Goal: Task Accomplishment & Management: Manage account settings

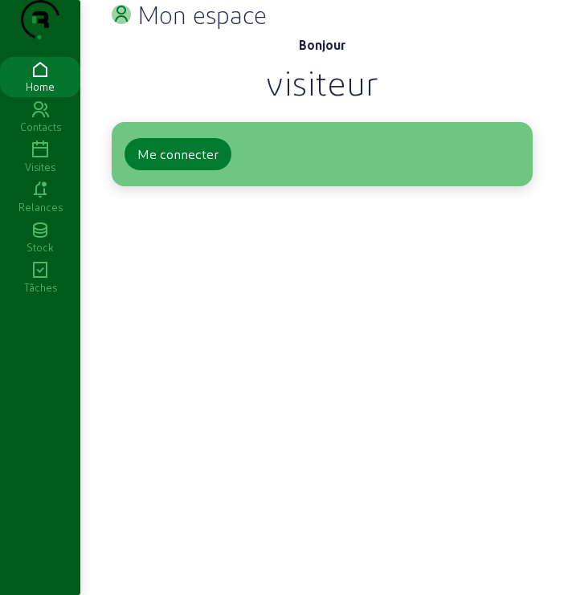
click at [175, 164] on div "Me connecter" at bounding box center [177, 154] width 81 height 19
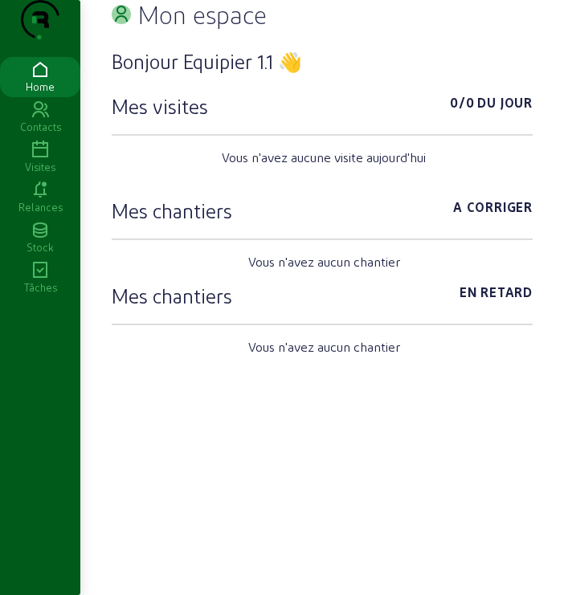
click at [39, 160] on icon at bounding box center [40, 150] width 80 height 19
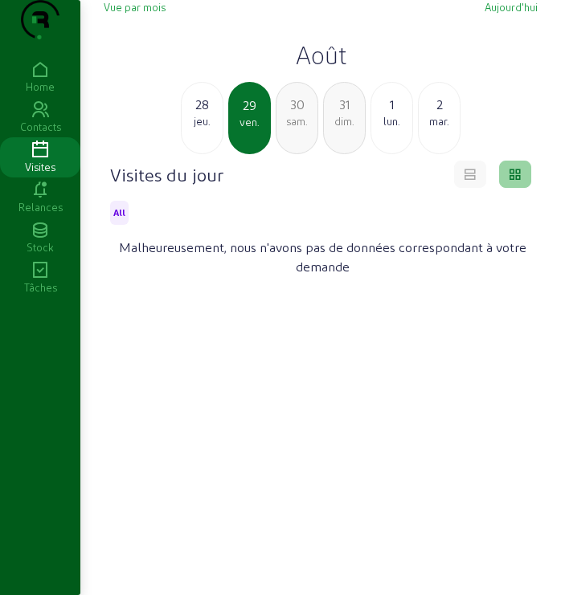
click at [39, 160] on icon at bounding box center [40, 150] width 80 height 19
click at [311, 69] on h2 "Août" at bounding box center [321, 54] width 434 height 29
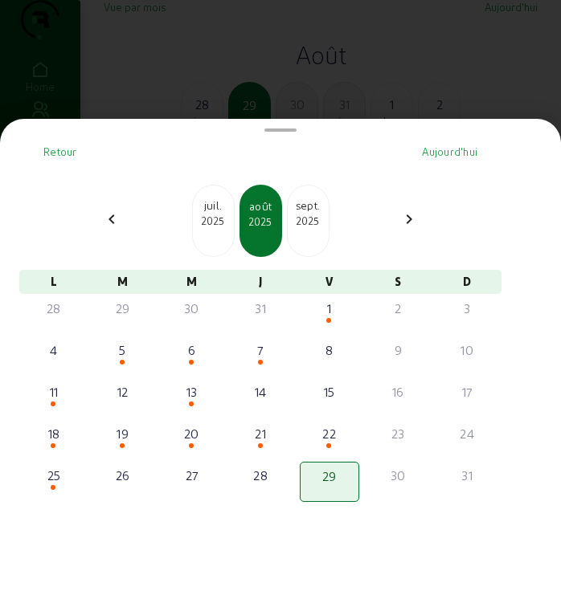
click at [316, 240] on div "[DATE]" at bounding box center [308, 221] width 43 height 72
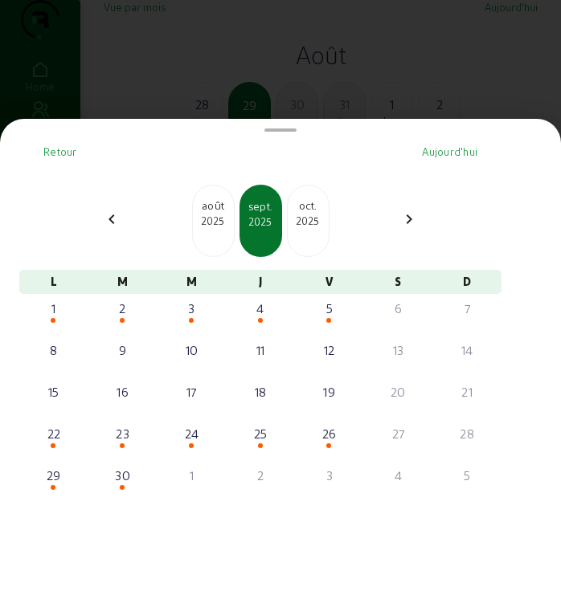
click at [314, 228] on div "2025" at bounding box center [308, 221] width 41 height 14
click at [185, 70] on div at bounding box center [280, 297] width 561 height 595
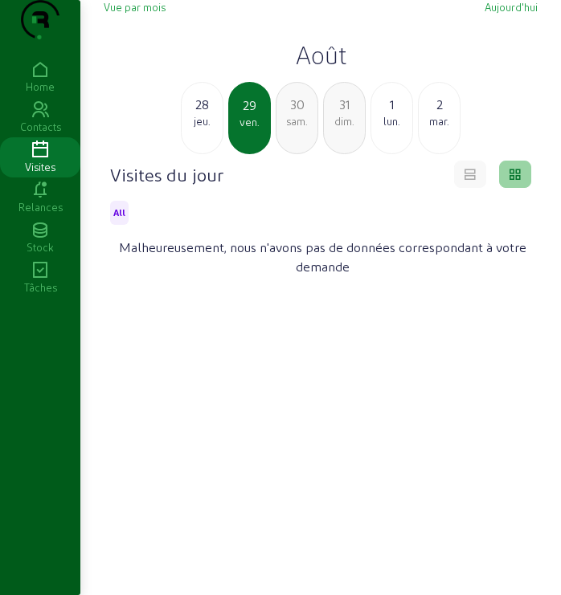
click at [326, 69] on h2 "Août" at bounding box center [321, 54] width 434 height 29
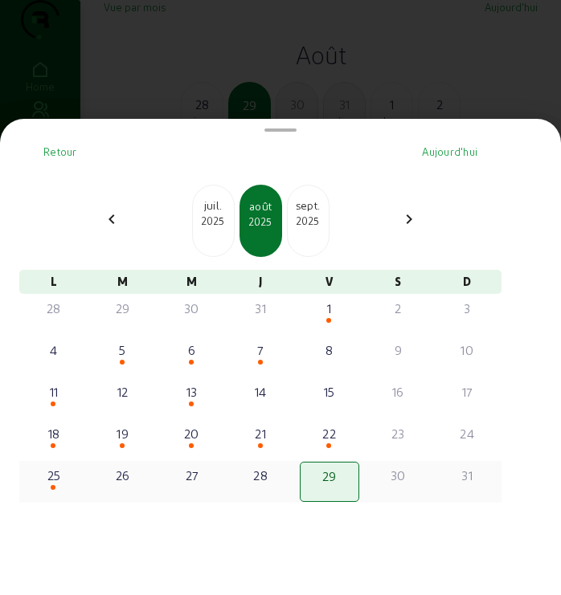
click at [63, 481] on div "25" at bounding box center [54, 475] width 56 height 19
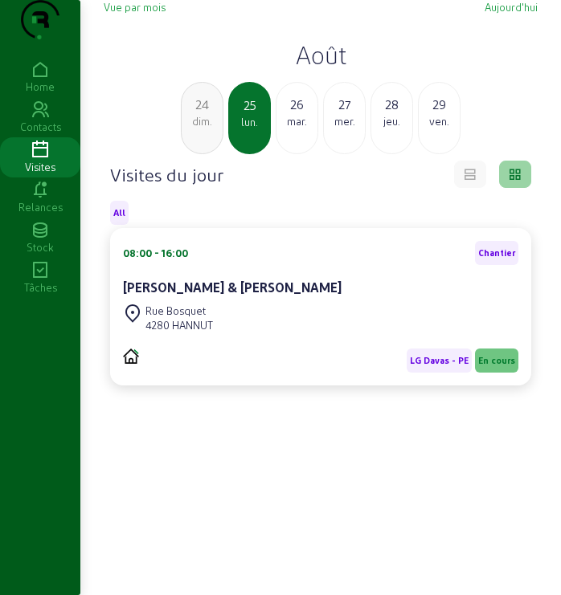
click at [257, 297] on div "[PERSON_NAME] & [PERSON_NAME]" at bounding box center [320, 287] width 395 height 19
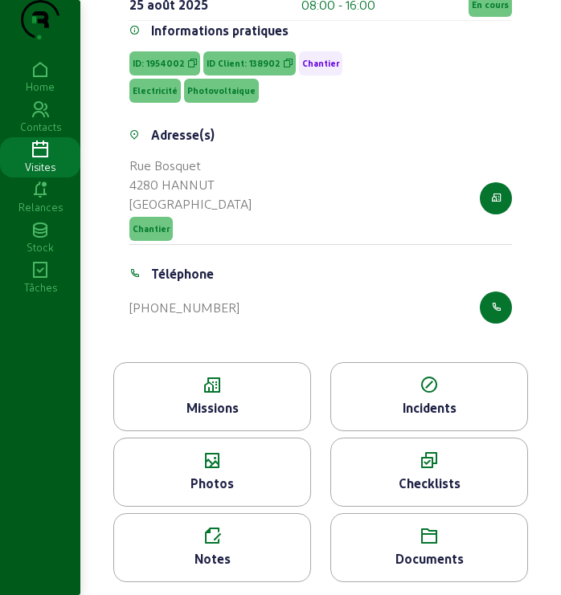
scroll to position [235, 0]
click at [239, 401] on div "Missions" at bounding box center [212, 407] width 196 height 19
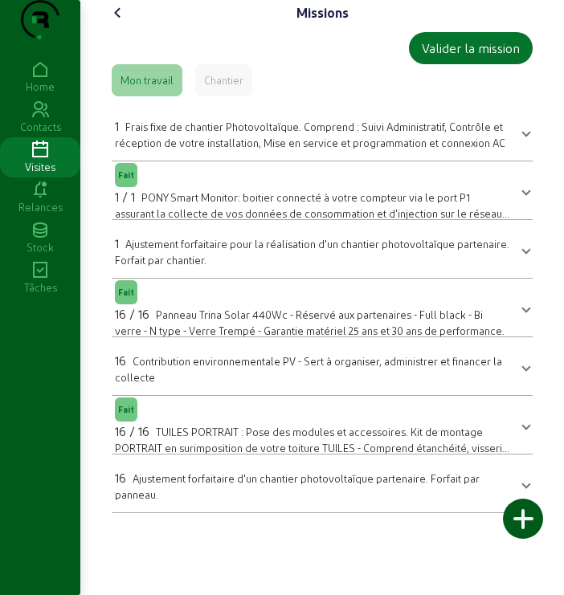
click at [239, 88] on div "Chantier" at bounding box center [223, 80] width 39 height 14
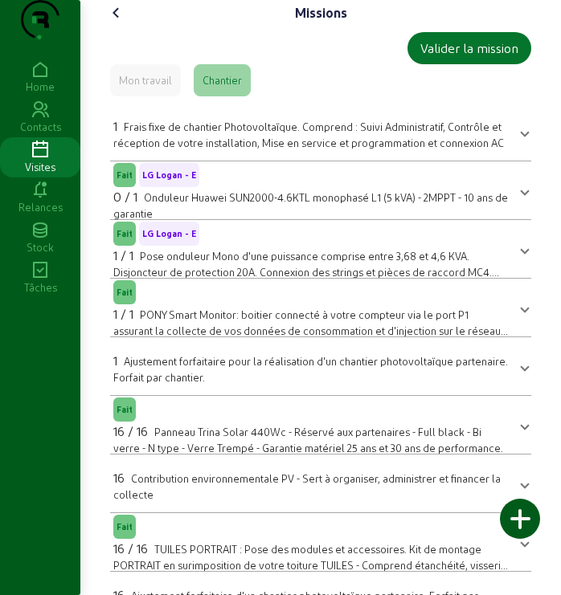
click at [161, 239] on span "LG Logan - E" at bounding box center [169, 233] width 54 height 11
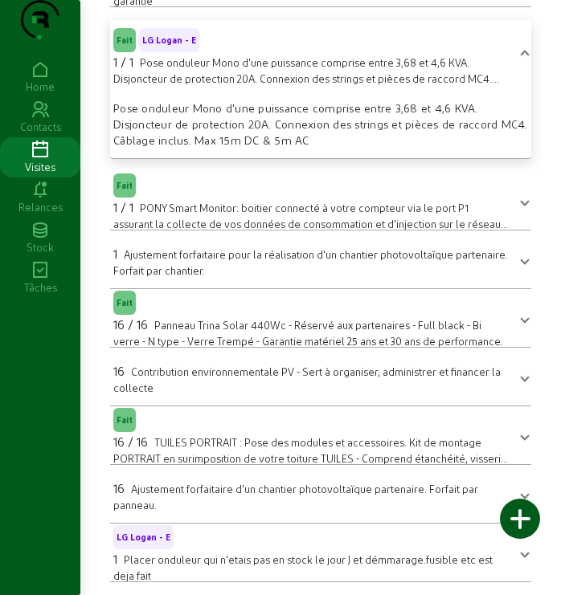
scroll to position [245, 0]
click at [174, 36] on span "LG Logan - E" at bounding box center [169, 40] width 54 height 11
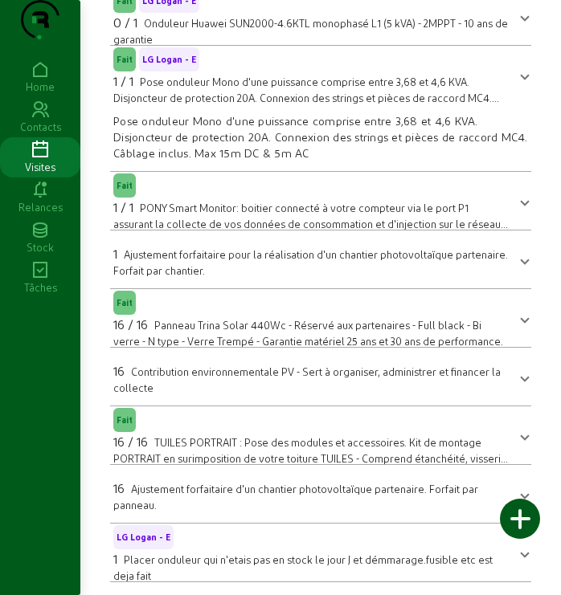
scroll to position [139, 0]
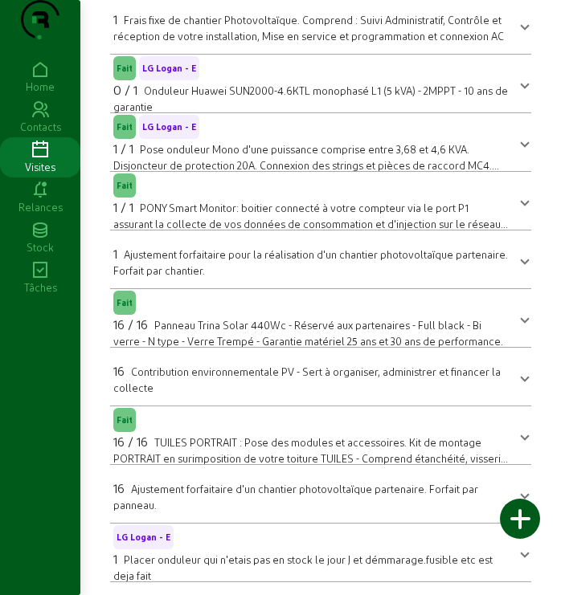
click at [164, 73] on span "LG Logan - E" at bounding box center [169, 68] width 54 height 11
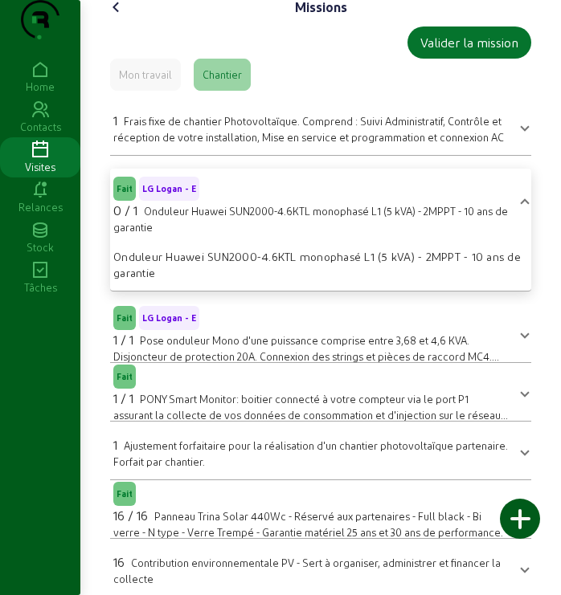
scroll to position [0, 0]
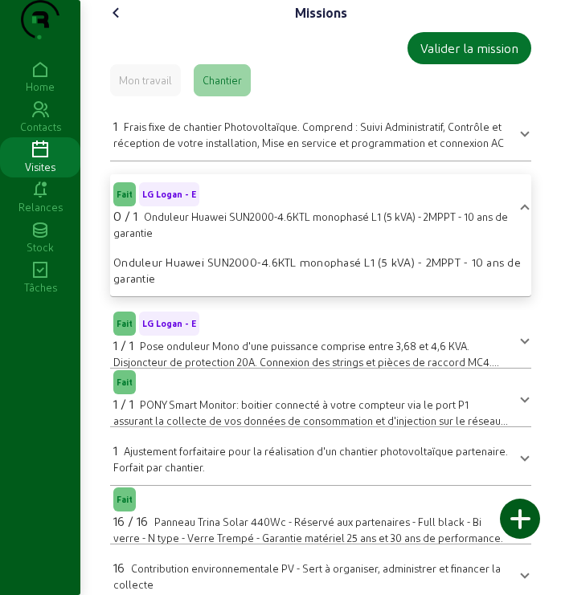
click at [208, 88] on div "Chantier" at bounding box center [221, 80] width 39 height 14
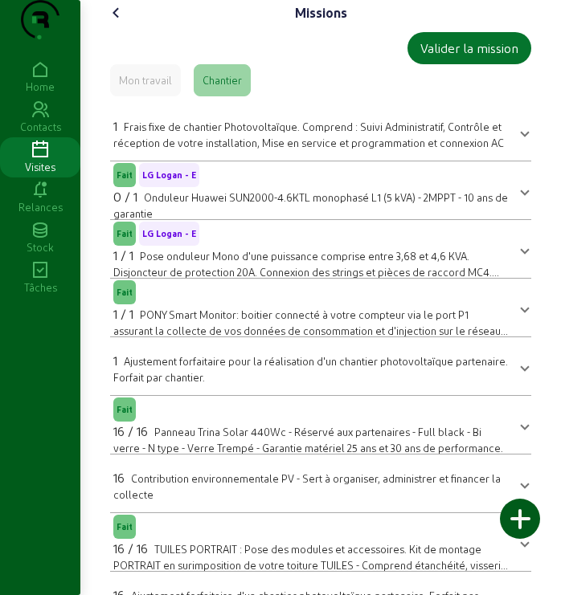
click at [164, 88] on div "Mon travail" at bounding box center [145, 80] width 53 height 14
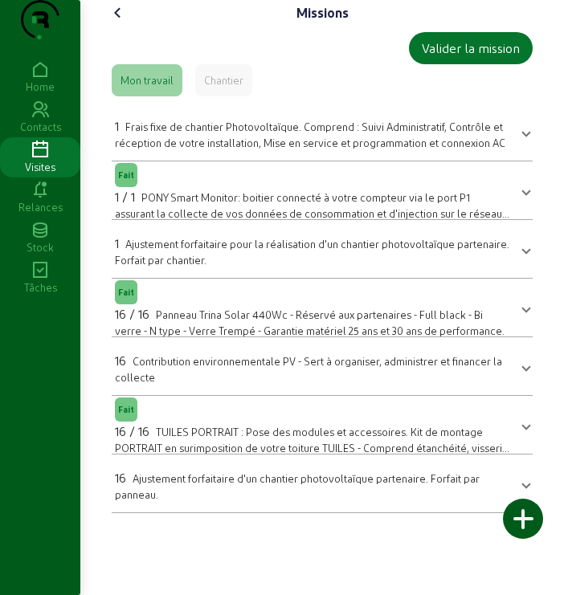
click at [235, 88] on div "Chantier" at bounding box center [223, 80] width 39 height 14
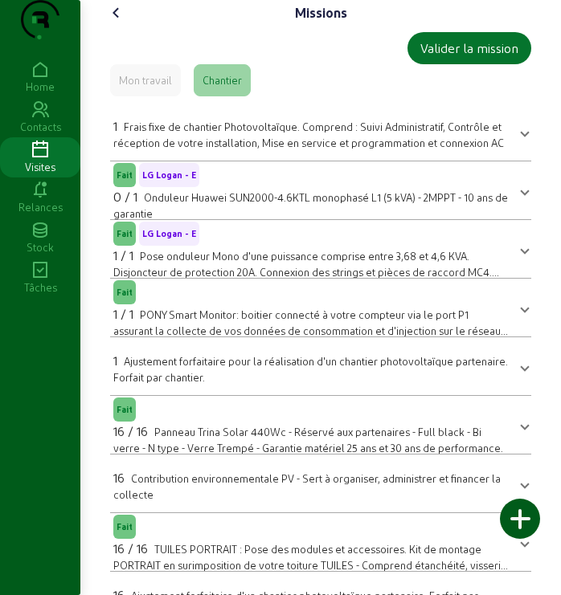
click at [122, 22] on icon at bounding box center [116, 12] width 19 height 19
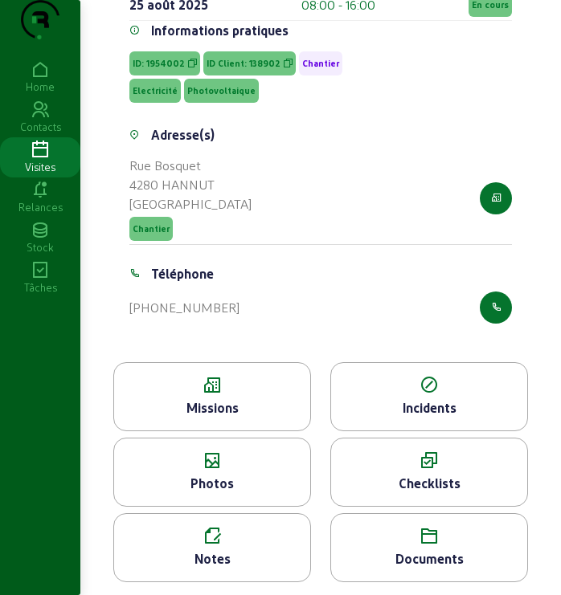
scroll to position [235, 0]
click at [239, 398] on div "Missions" at bounding box center [212, 407] width 196 height 19
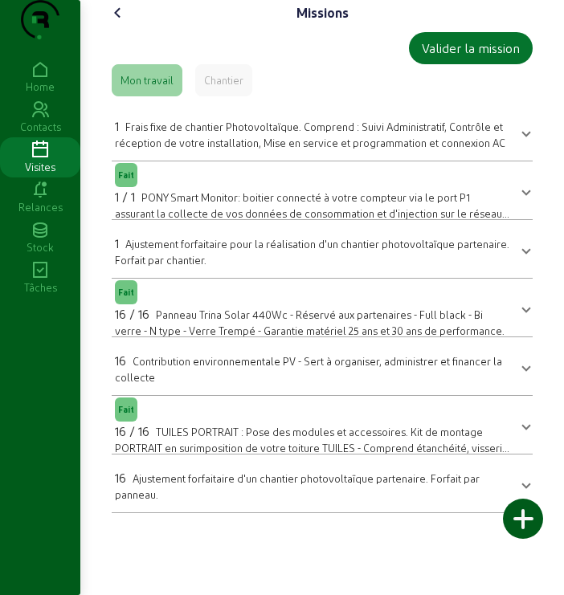
click at [245, 96] on div "Chantier" at bounding box center [223, 80] width 57 height 32
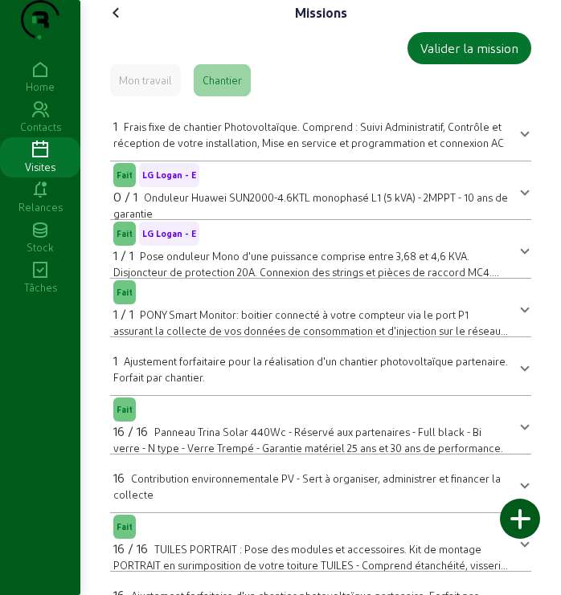
click at [139, 96] on div "Mon travail" at bounding box center [145, 80] width 71 height 32
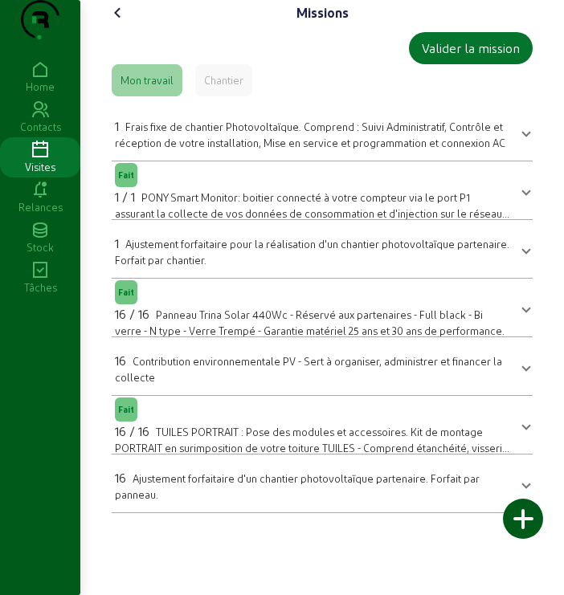
click at [116, 22] on icon at bounding box center [117, 12] width 19 height 19
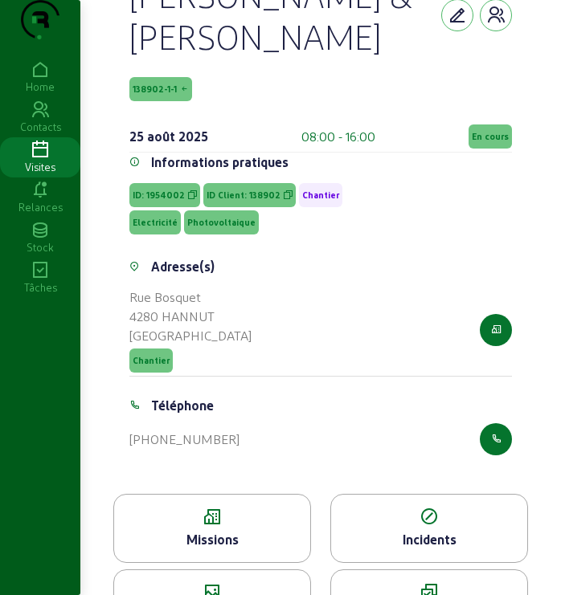
scroll to position [235, 0]
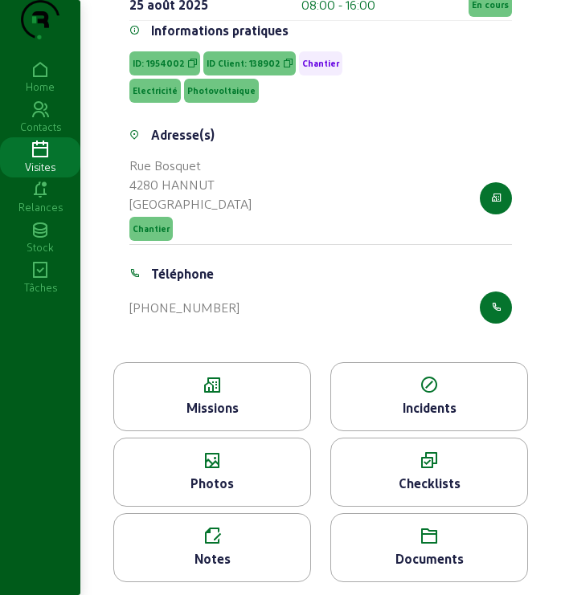
click at [423, 465] on icon at bounding box center [429, 461] width 196 height 19
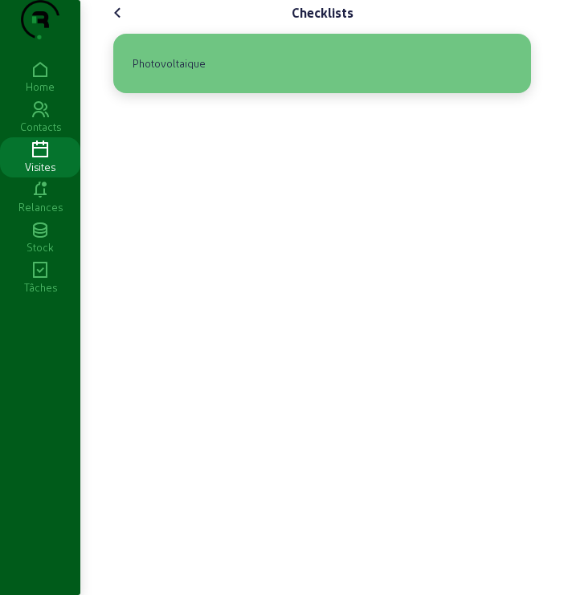
click at [259, 80] on div "Photovoltaique" at bounding box center [322, 64] width 392 height 34
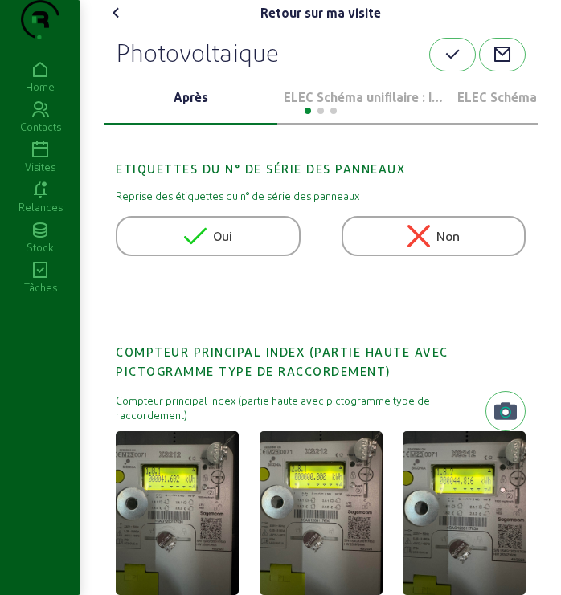
click at [368, 107] on p "ELEC Schéma unifilaire : Installation 1" at bounding box center [364, 97] width 161 height 19
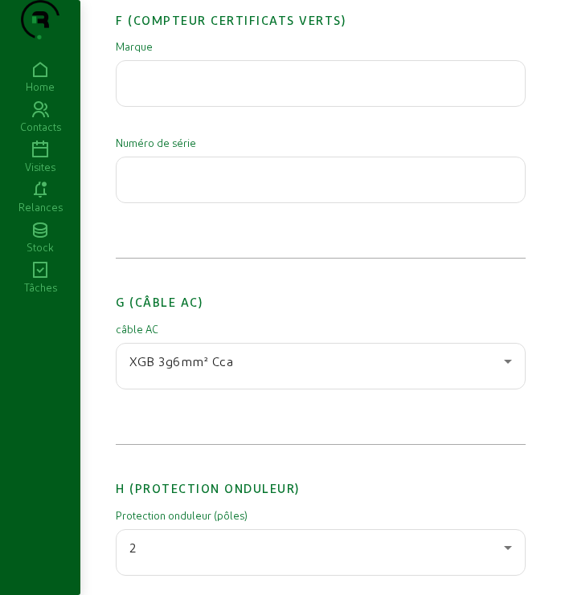
scroll to position [1919, 0]
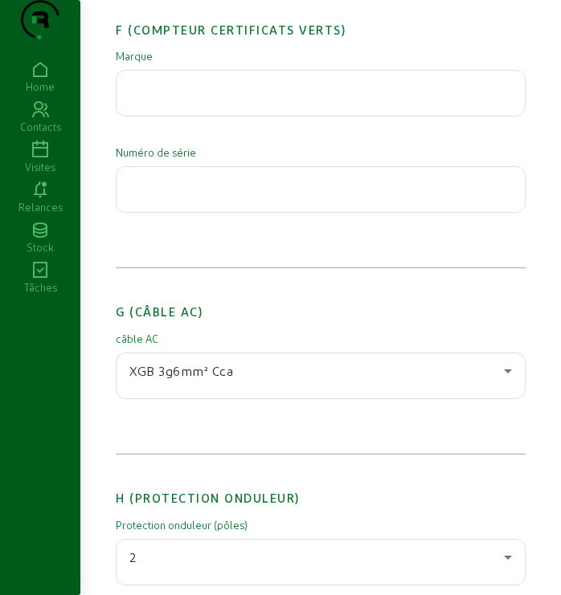
click at [506, 381] on icon at bounding box center [507, 371] width 19 height 19
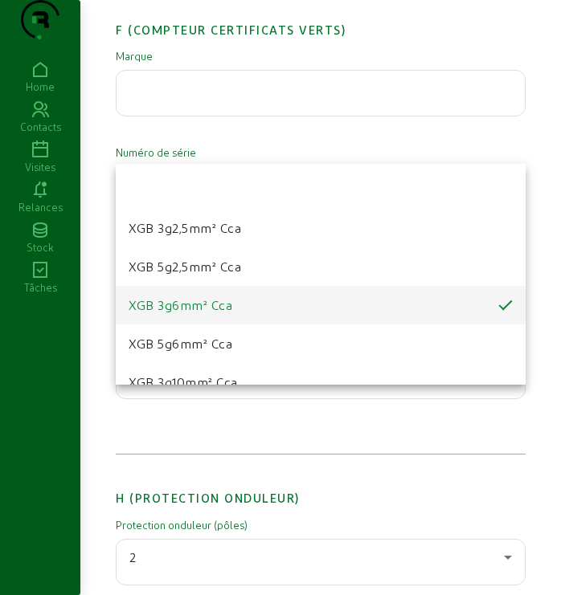
click at [506, 405] on div at bounding box center [280, 297] width 561 height 595
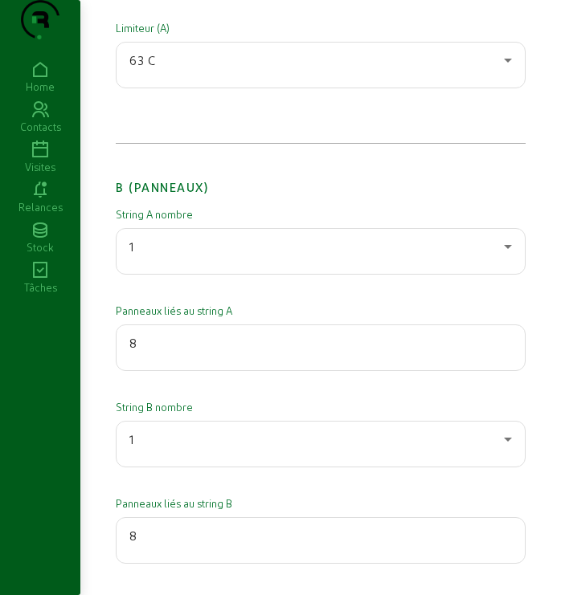
scroll to position [0, 0]
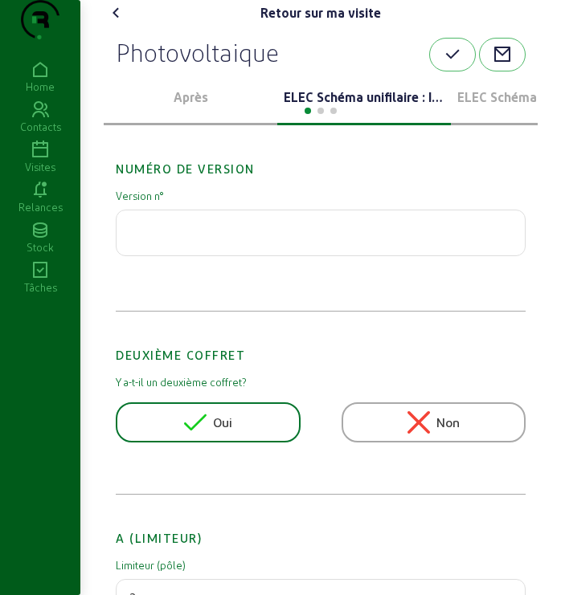
click at [493, 107] on p "ELEC Schéma unifilaire : Installation 2" at bounding box center [537, 97] width 161 height 19
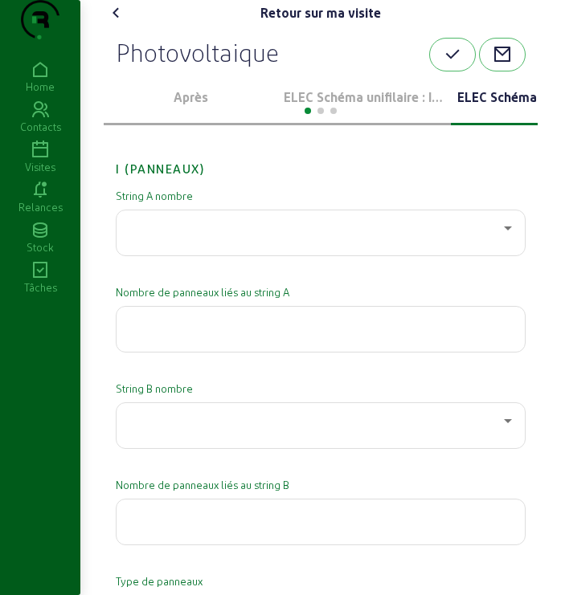
click at [109, 22] on icon at bounding box center [116, 12] width 19 height 19
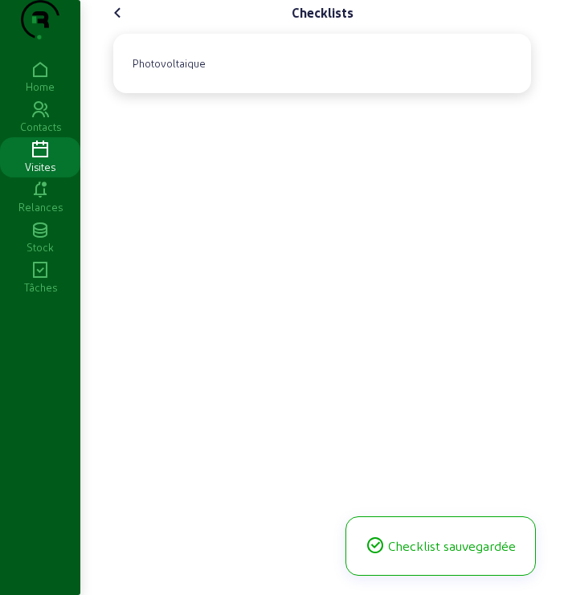
click at [120, 22] on icon at bounding box center [117, 12] width 19 height 19
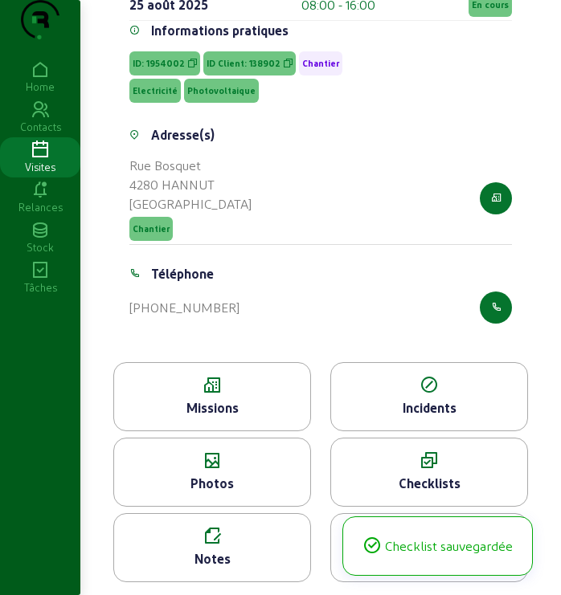
scroll to position [235, 0]
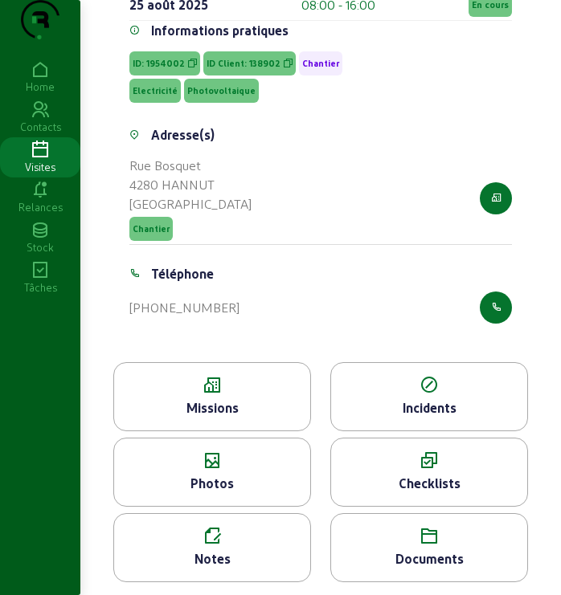
click at [270, 387] on icon at bounding box center [212, 385] width 196 height 19
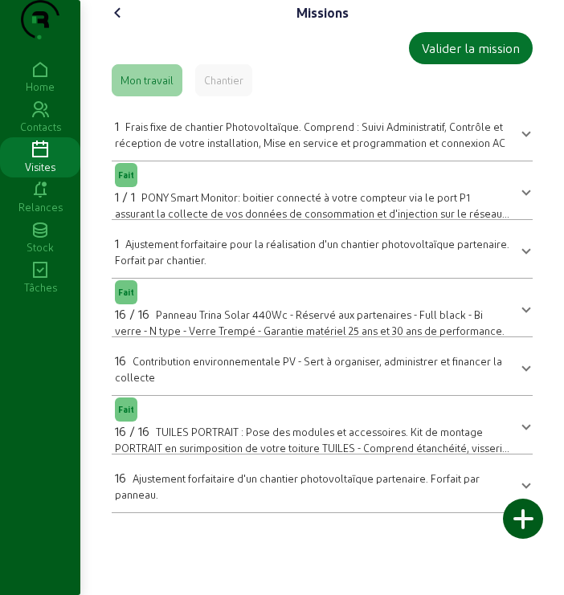
click at [219, 96] on div "Chantier" at bounding box center [223, 80] width 57 height 32
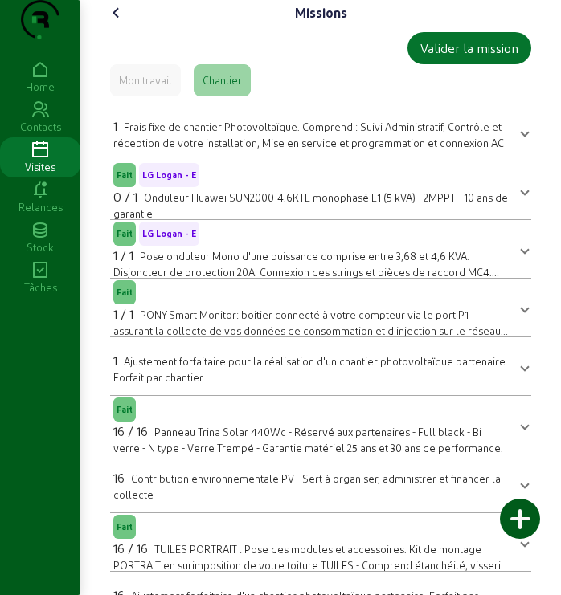
click at [124, 22] on icon at bounding box center [116, 12] width 19 height 19
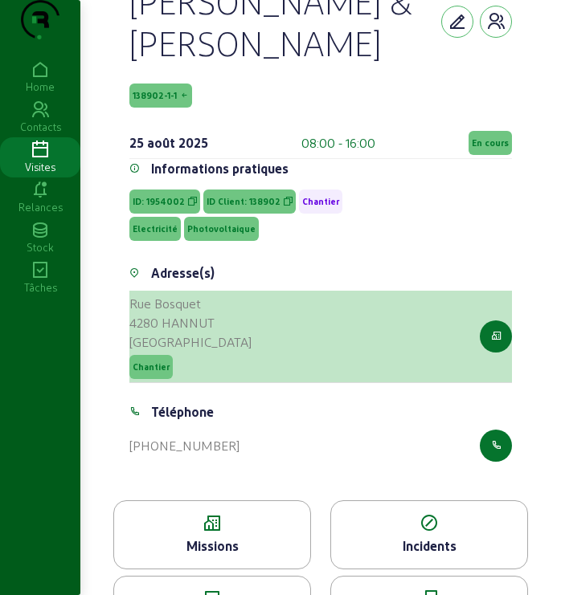
scroll to position [235, 0]
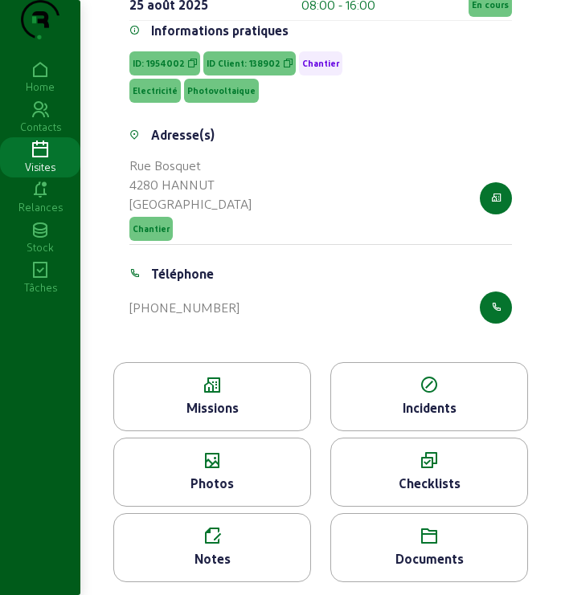
click at [442, 472] on div "Checklists" at bounding box center [429, 472] width 198 height 69
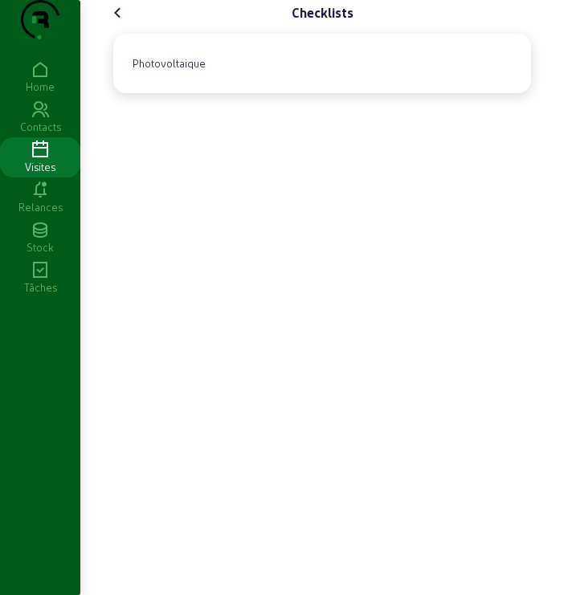
click at [124, 22] on icon at bounding box center [117, 12] width 19 height 19
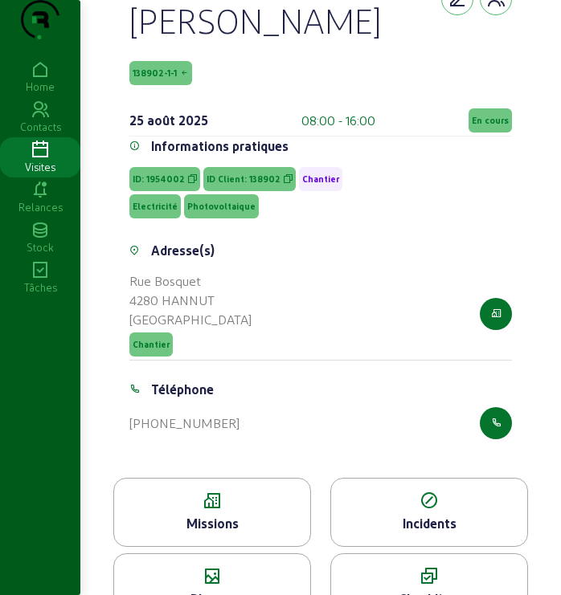
scroll to position [235, 0]
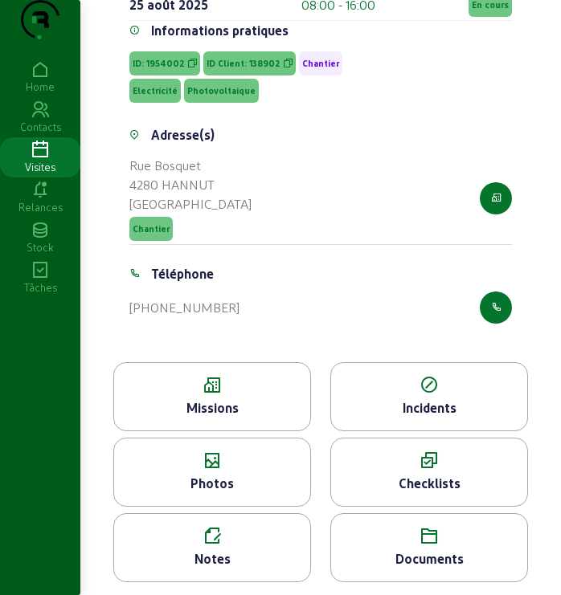
click at [440, 468] on icon at bounding box center [429, 461] width 196 height 19
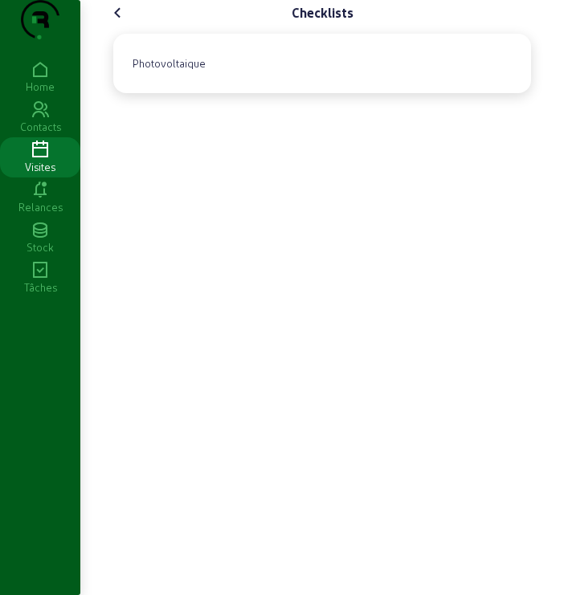
click at [121, 22] on icon at bounding box center [117, 12] width 19 height 19
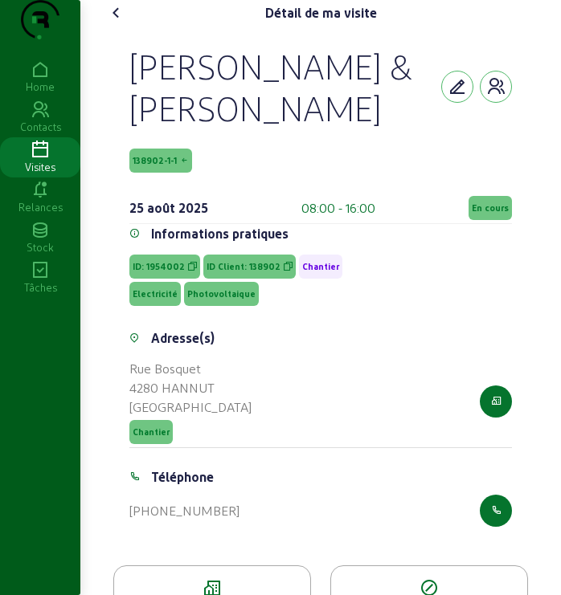
click at [116, 22] on icon at bounding box center [116, 12] width 19 height 19
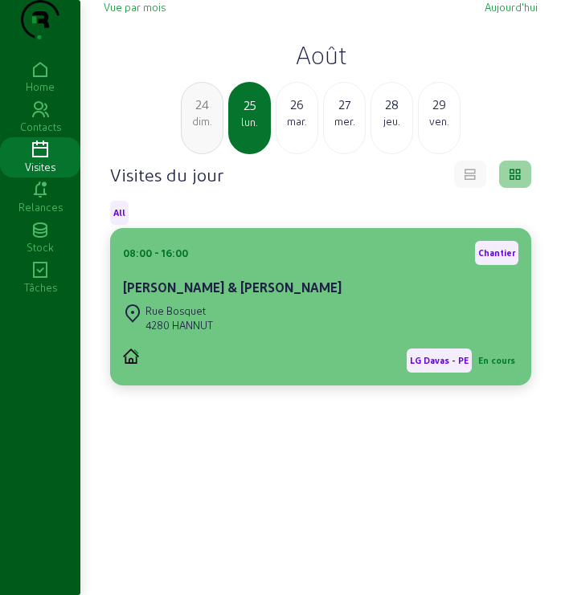
click at [377, 297] on div "[PERSON_NAME] & [PERSON_NAME]" at bounding box center [320, 287] width 395 height 19
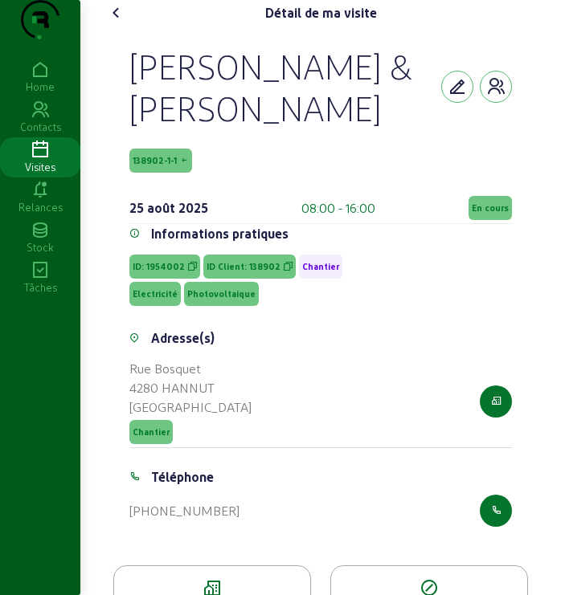
drag, startPoint x: 149, startPoint y: 104, endPoint x: 204, endPoint y: 126, distance: 59.5
click at [309, 129] on div "[PERSON_NAME] & [PERSON_NAME]" at bounding box center [285, 87] width 312 height 84
drag, startPoint x: 118, startPoint y: 95, endPoint x: 377, endPoint y: 131, distance: 261.2
click at [377, 131] on div "[PERSON_NAME] & [PERSON_NAME] 138902-1-1 [DATE] 08:00 - 16:00 En cours Informat…" at bounding box center [320, 296] width 421 height 540
drag, startPoint x: 132, startPoint y: 185, endPoint x: 192, endPoint y: 182, distance: 60.3
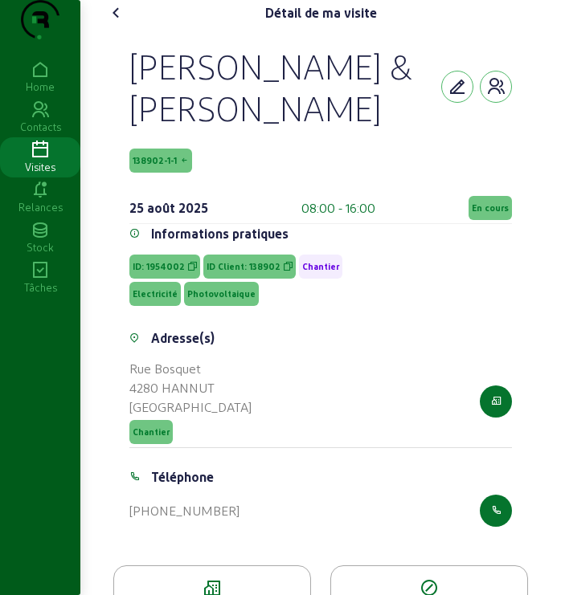
click at [192, 173] on div "138902-1-1" at bounding box center [320, 161] width 382 height 24
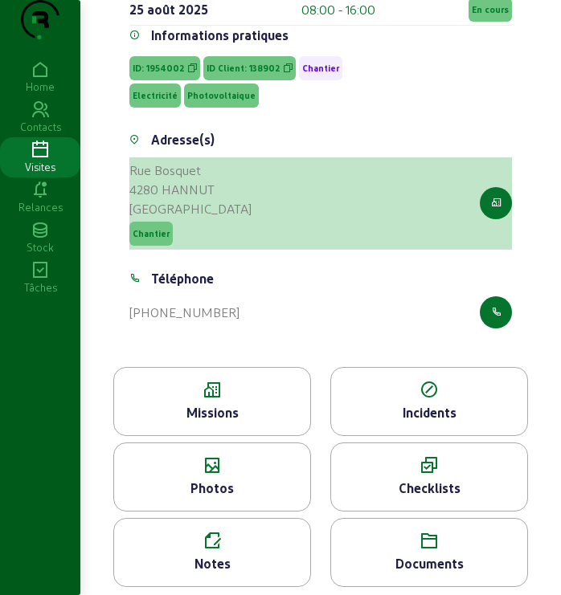
scroll to position [215, 0]
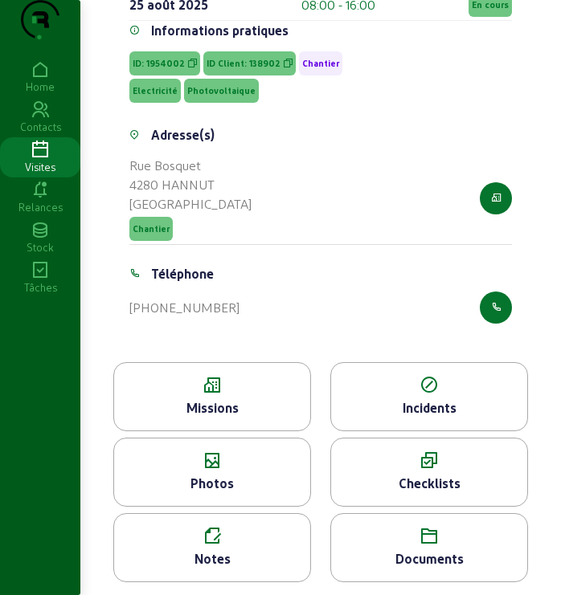
drag, startPoint x: 123, startPoint y: 328, endPoint x: 250, endPoint y: 341, distance: 127.7
click at [250, 341] on div "Téléphone [PHONE_NUMBER]" at bounding box center [321, 303] width 402 height 79
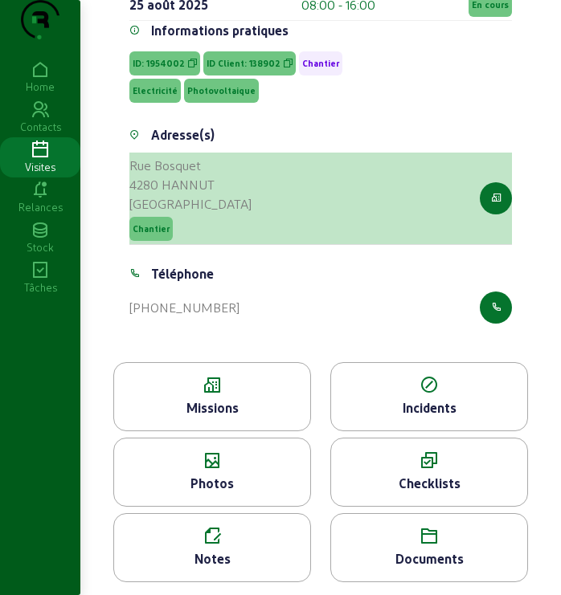
drag, startPoint x: 133, startPoint y: 185, endPoint x: 223, endPoint y: 210, distance: 94.1
click at [223, 210] on div "Rue Bosquet 4280 HANNUT Belgique Chantier" at bounding box center [320, 199] width 382 height 92
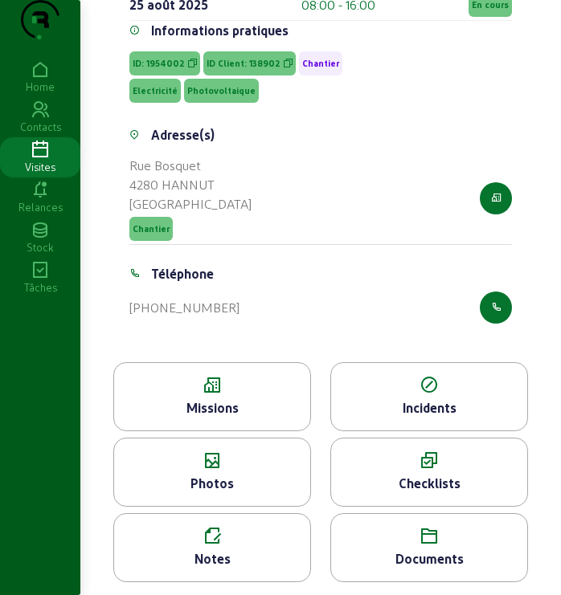
click at [375, 125] on div "Informations pratiques ID: 1954002 ID Client: 138902 Chantier Electricité Photo…" at bounding box center [320, 73] width 382 height 104
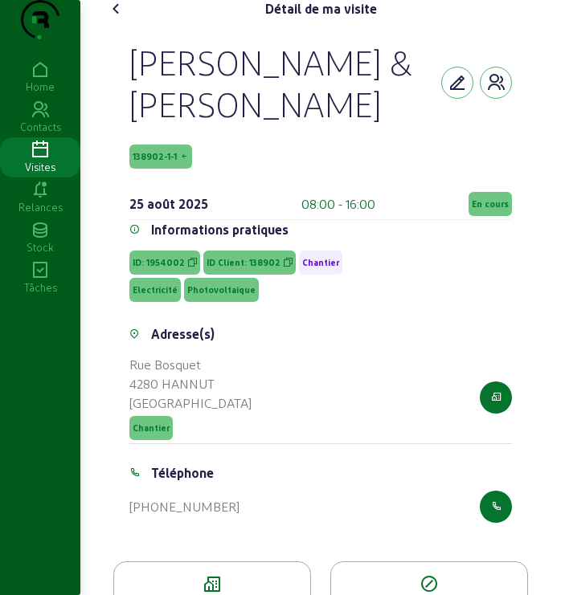
scroll to position [0, 0]
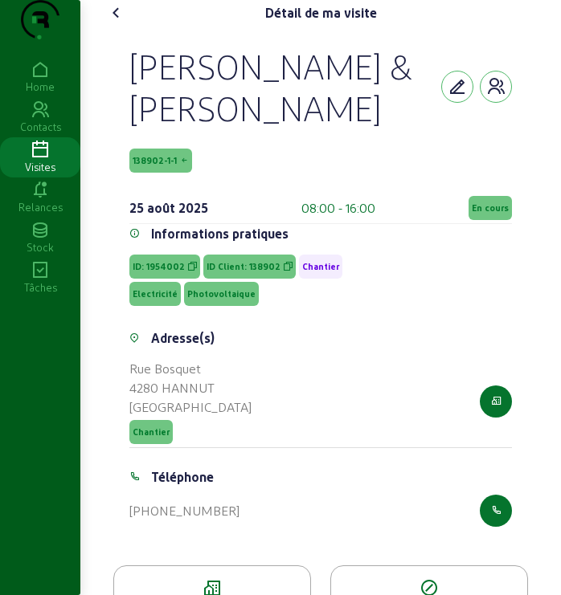
click at [161, 173] on span "138902-1-1" at bounding box center [160, 161] width 63 height 24
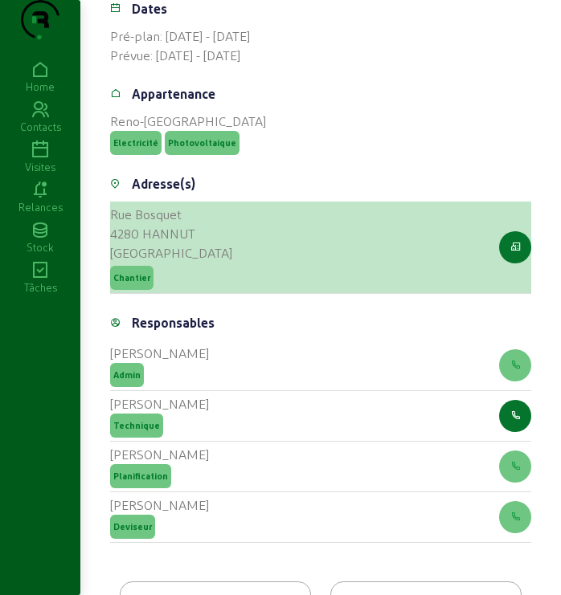
scroll to position [612, 0]
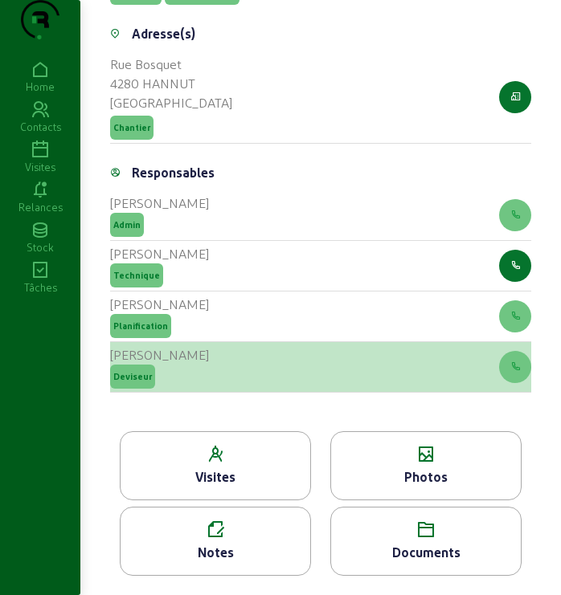
click at [224, 374] on div "[PERSON_NAME] Deviseur" at bounding box center [320, 367] width 421 height 51
click at [138, 379] on span "Deviseur" at bounding box center [132, 376] width 39 height 11
click at [518, 366] on icon "button" at bounding box center [515, 367] width 10 height 14
click at [464, 367] on div "[PERSON_NAME] Deviseur" at bounding box center [320, 367] width 421 height 51
drag, startPoint x: 191, startPoint y: 378, endPoint x: 216, endPoint y: 342, distance: 43.9
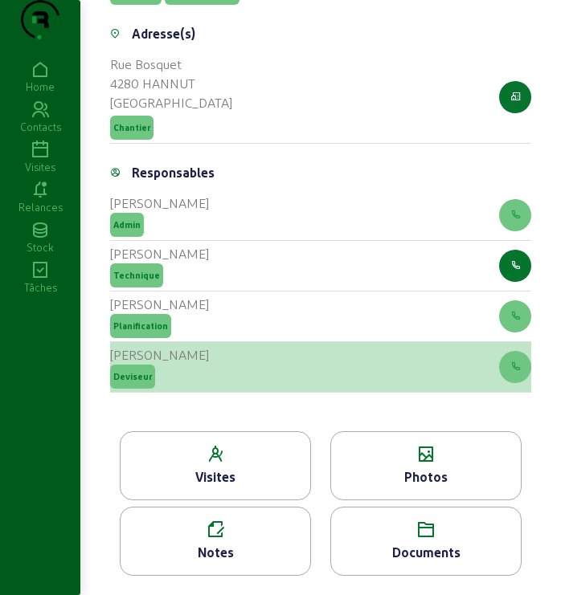
click at [216, 342] on div "[PERSON_NAME] Deviseur" at bounding box center [320, 367] width 421 height 51
click at [129, 370] on span "Deviseur" at bounding box center [132, 377] width 45 height 24
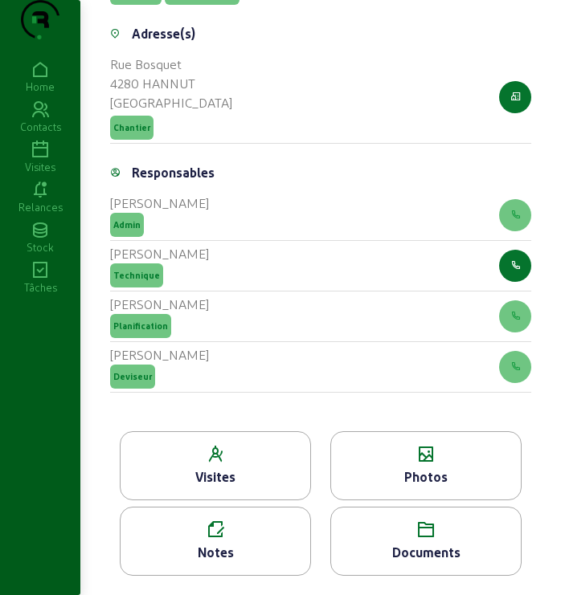
click at [129, 370] on span "Deviseur" at bounding box center [132, 377] width 45 height 24
click at [247, 480] on div "Visites" at bounding box center [216, 477] width 190 height 19
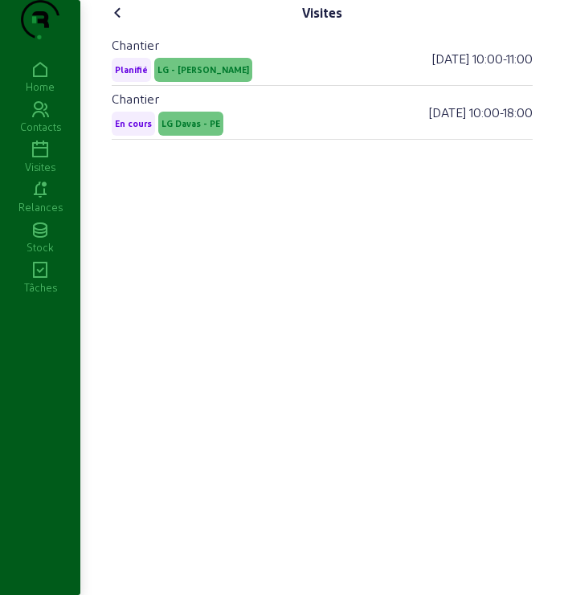
click at [116, 22] on icon at bounding box center [117, 12] width 19 height 19
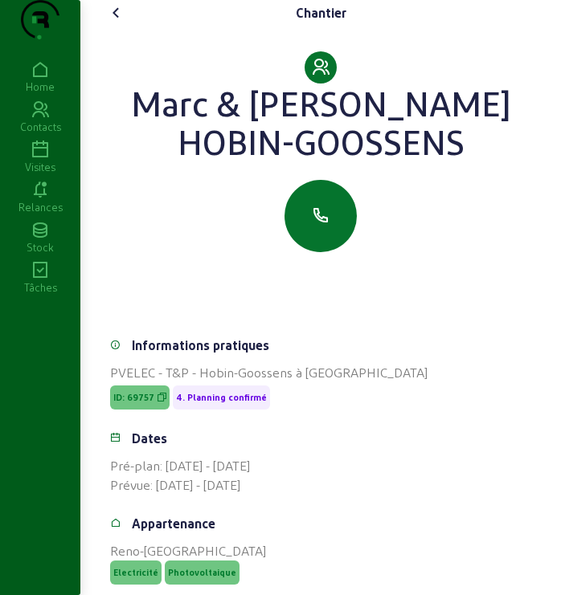
click at [121, 22] on icon at bounding box center [116, 12] width 19 height 19
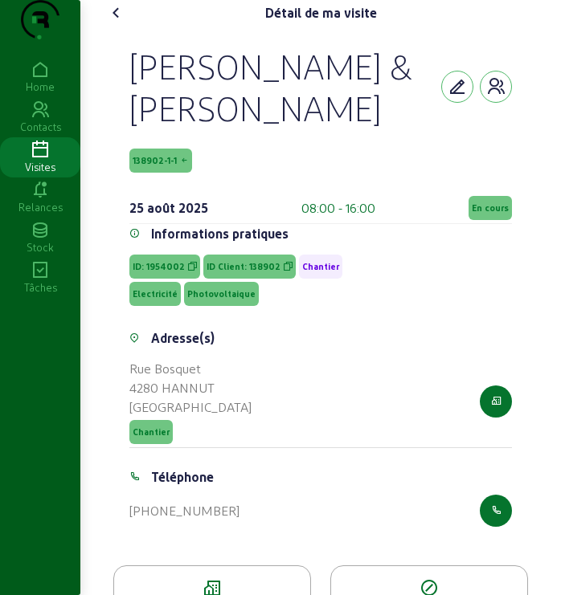
drag, startPoint x: 116, startPoint y: 42, endPoint x: 215, endPoint y: 137, distance: 137.5
click at [210, 131] on div "Détail de ma visite [PERSON_NAME] & [PERSON_NAME] 138902-1-1 [DATE] 08:00 - 16:…" at bounding box center [320, 399] width 453 height 799
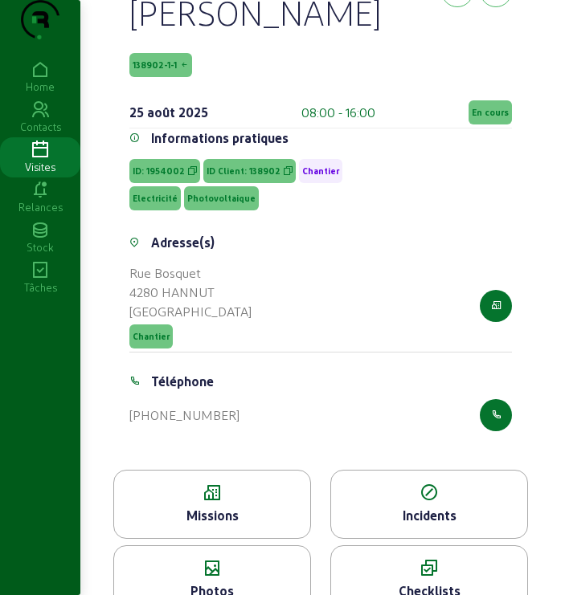
scroll to position [235, 0]
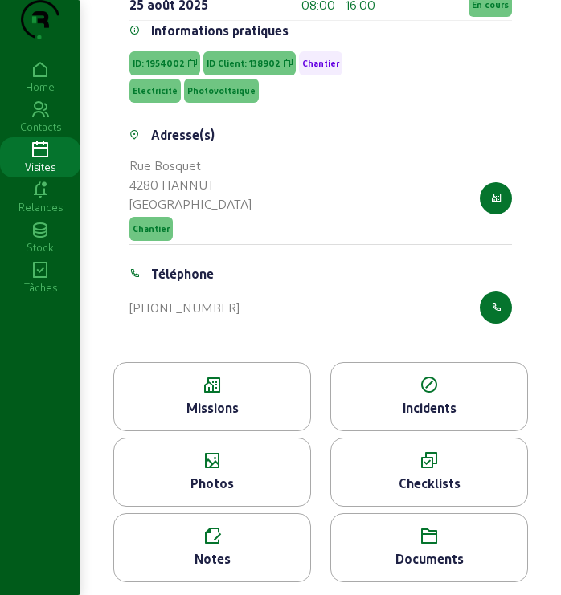
click at [428, 550] on div "Documents" at bounding box center [429, 559] width 196 height 19
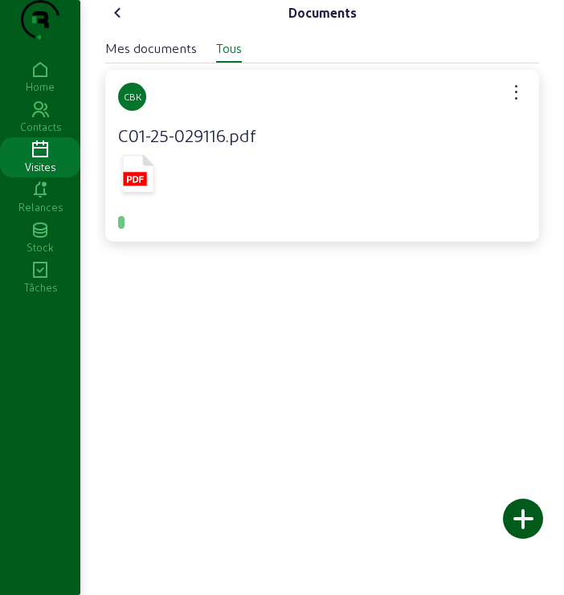
click at [264, 146] on h4 "C01-25-029116.pdf" at bounding box center [322, 135] width 408 height 22
click at [143, 193] on icon at bounding box center [138, 174] width 31 height 38
click at [126, 22] on icon at bounding box center [117, 12] width 19 height 19
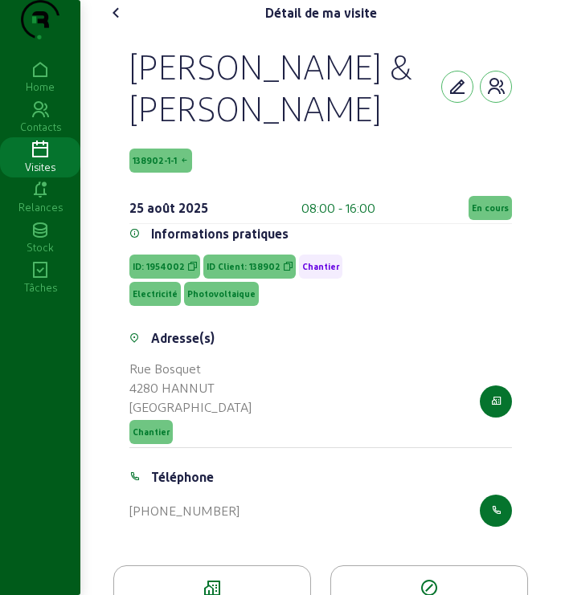
click at [166, 173] on span "138902-1-1" at bounding box center [160, 161] width 63 height 24
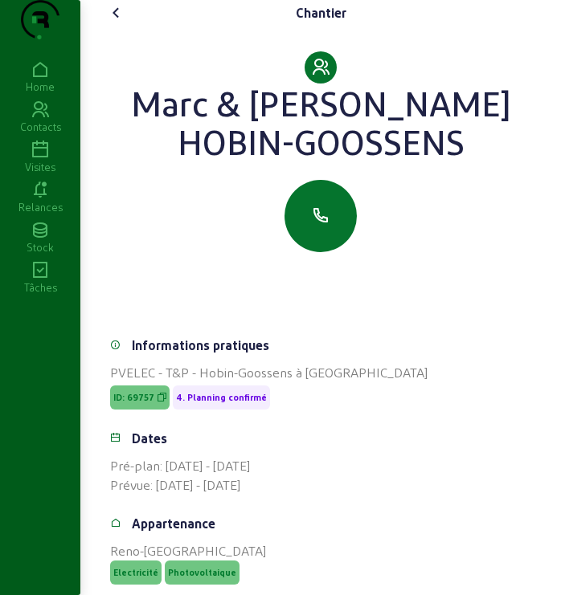
click at [116, 22] on icon at bounding box center [116, 12] width 19 height 19
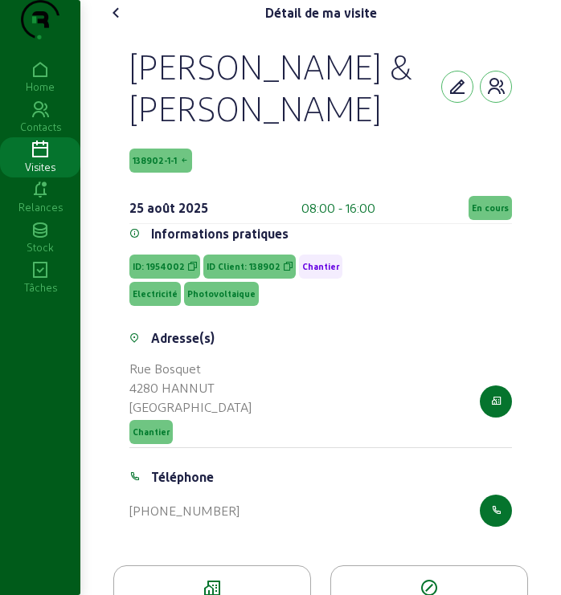
click at [116, 22] on icon at bounding box center [116, 12] width 19 height 19
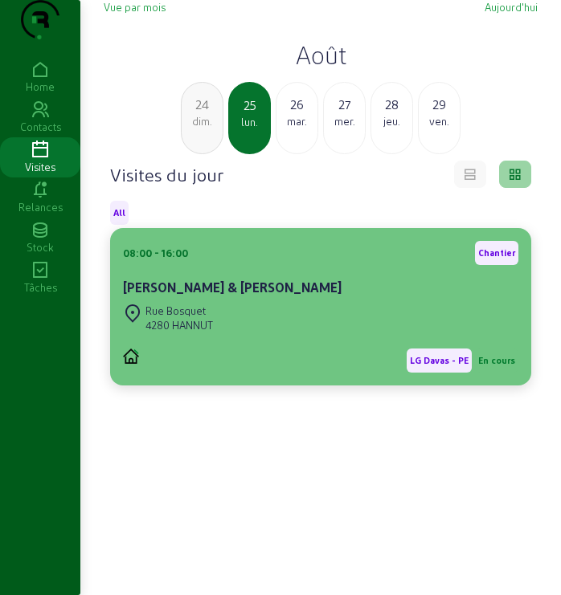
click at [287, 295] on cam-card-title "[PERSON_NAME] & [PERSON_NAME]" at bounding box center [232, 287] width 219 height 15
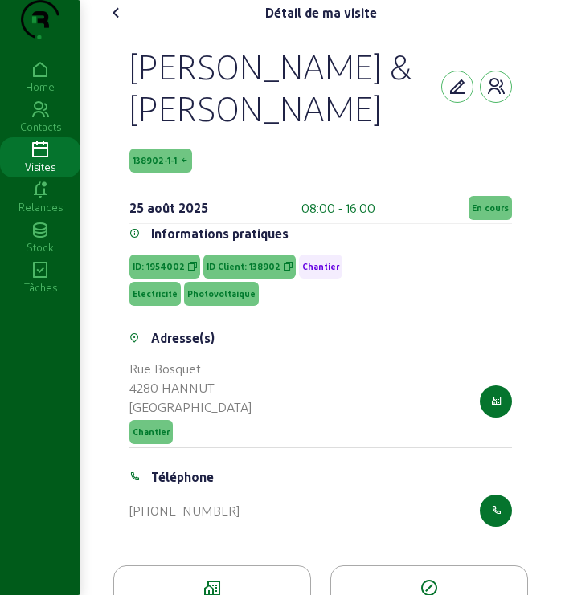
click at [457, 329] on div "Informations pratiques ID: 1954002 ID Client: 138902 Chantier Electricité Photo…" at bounding box center [320, 276] width 382 height 104
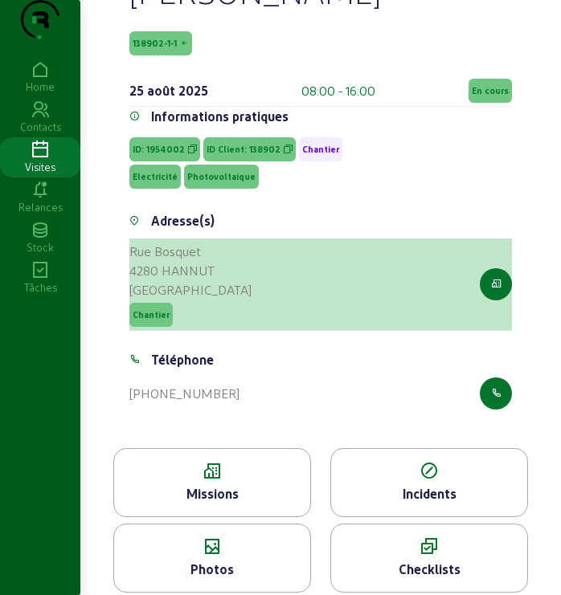
scroll to position [235, 0]
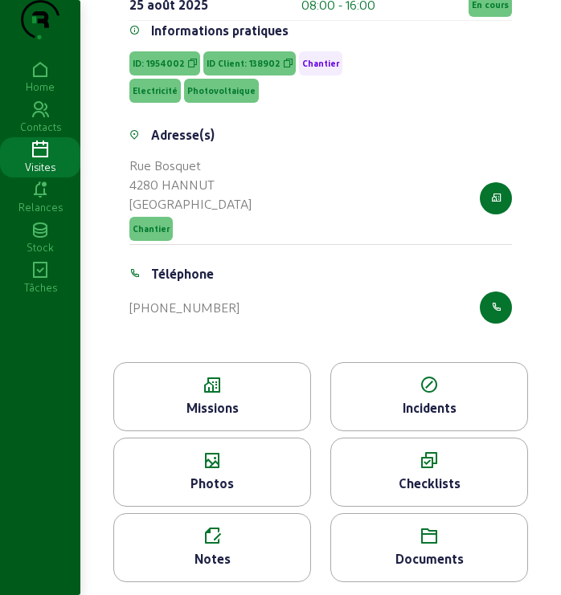
click at [243, 415] on div "Missions" at bounding box center [212, 407] width 196 height 19
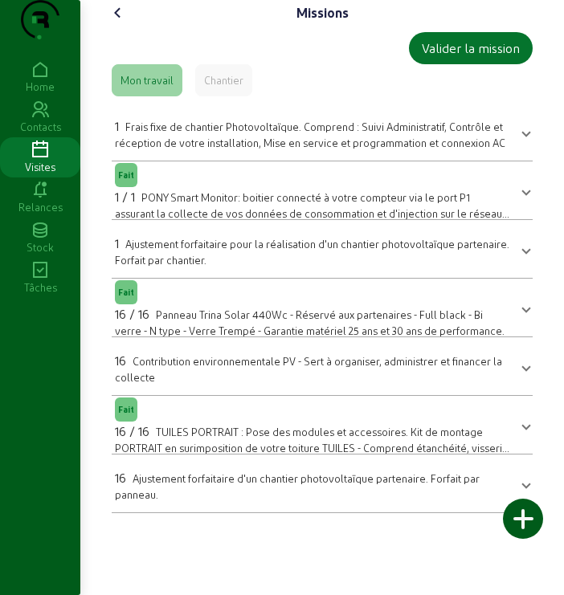
click at [117, 22] on icon at bounding box center [117, 12] width 19 height 19
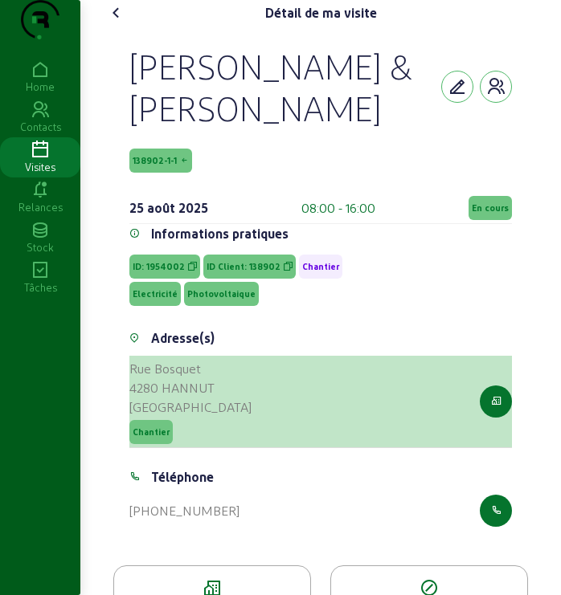
scroll to position [235, 0]
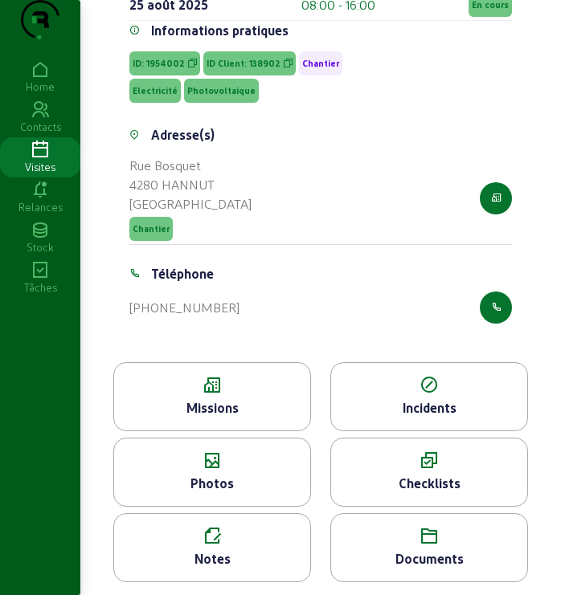
click at [464, 472] on div "Checklists" at bounding box center [429, 472] width 198 height 69
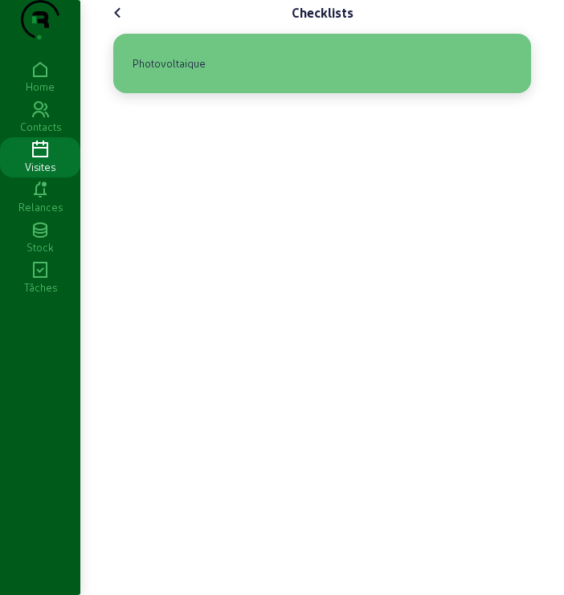
click at [202, 77] on div "Photovoltaique" at bounding box center [169, 63] width 86 height 27
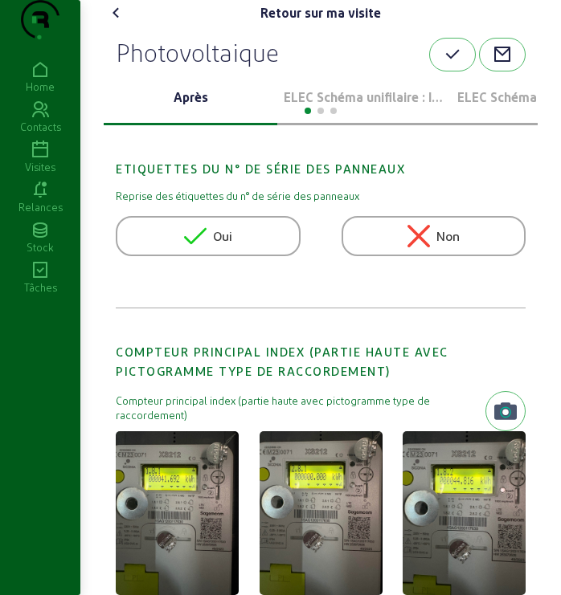
click at [402, 107] on p "ELEC Schéma unifilaire : Installation 1" at bounding box center [364, 97] width 161 height 19
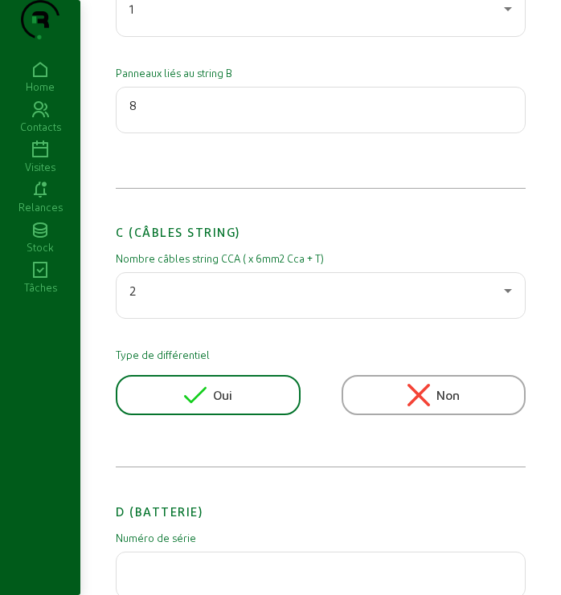
scroll to position [1071, 0]
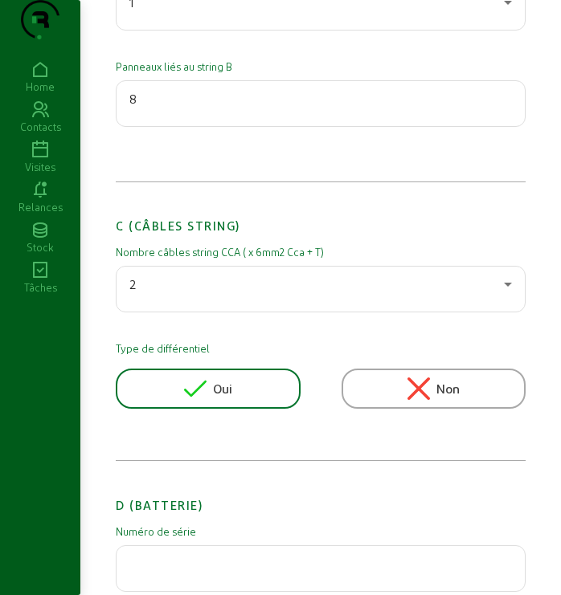
click at [507, 294] on icon at bounding box center [507, 284] width 19 height 19
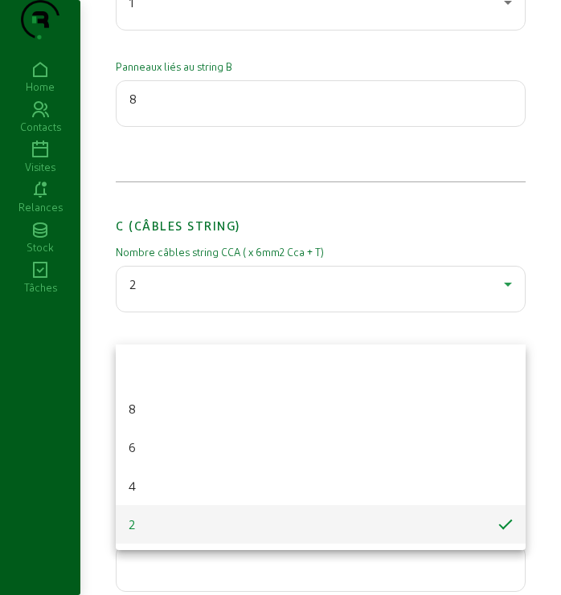
click at [507, 309] on div at bounding box center [280, 297] width 561 height 595
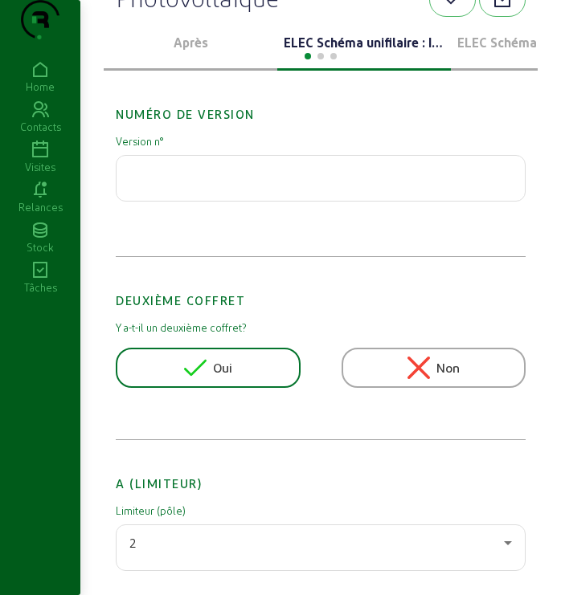
scroll to position [643, 0]
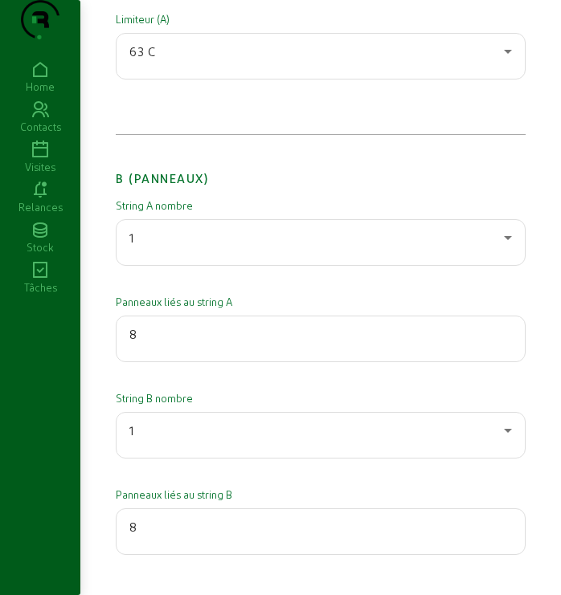
click at [514, 247] on icon at bounding box center [507, 237] width 19 height 19
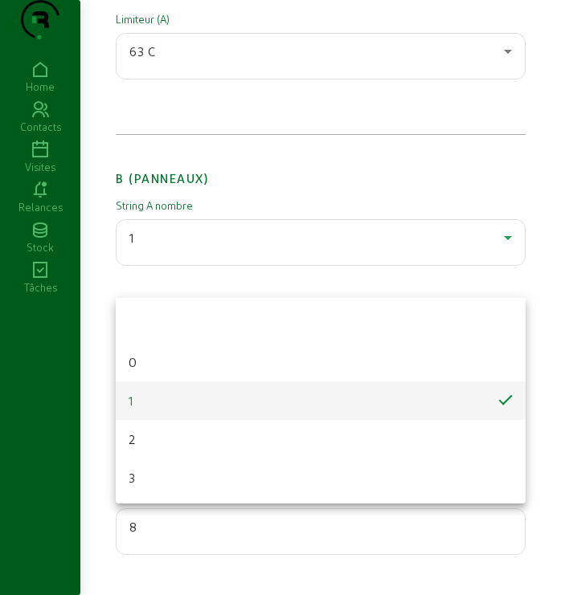
click at [514, 274] on div at bounding box center [280, 297] width 561 height 595
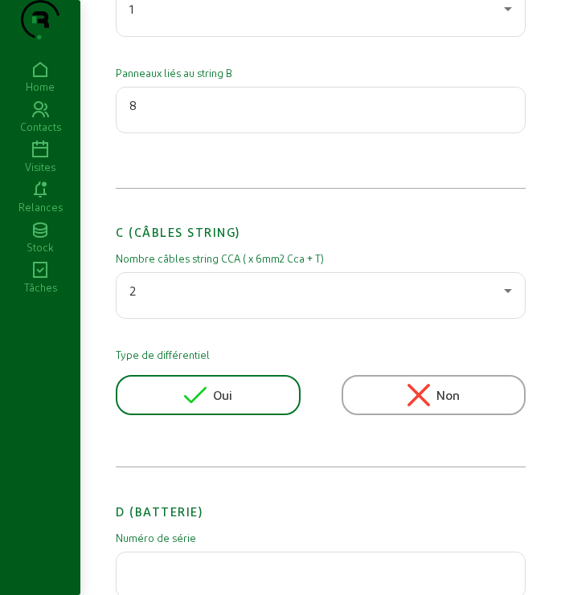
scroll to position [1071, 0]
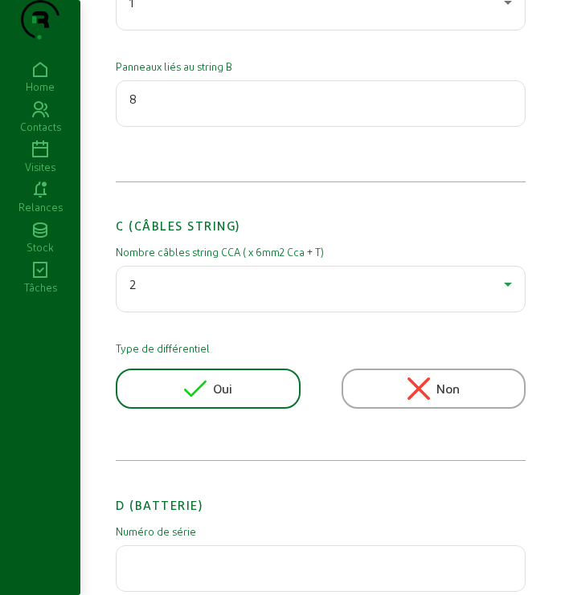
click at [510, 294] on icon at bounding box center [507, 284] width 19 height 19
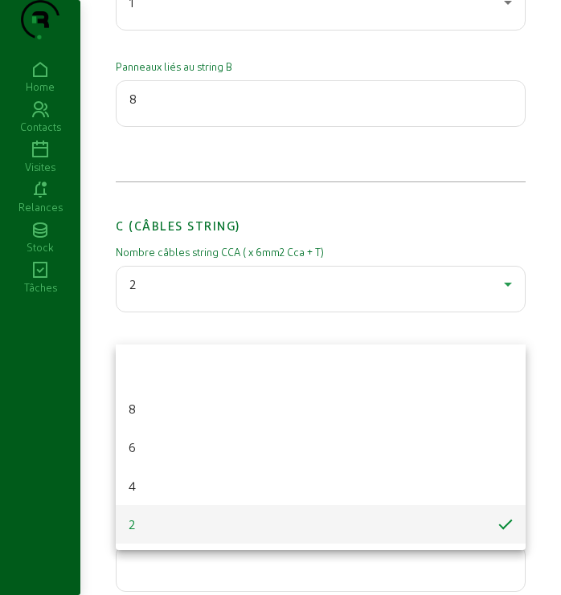
click at [510, 314] on div at bounding box center [280, 297] width 561 height 595
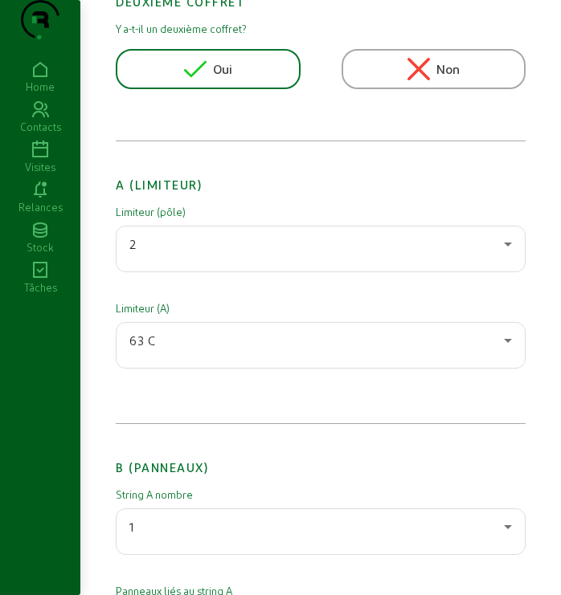
scroll to position [0, 0]
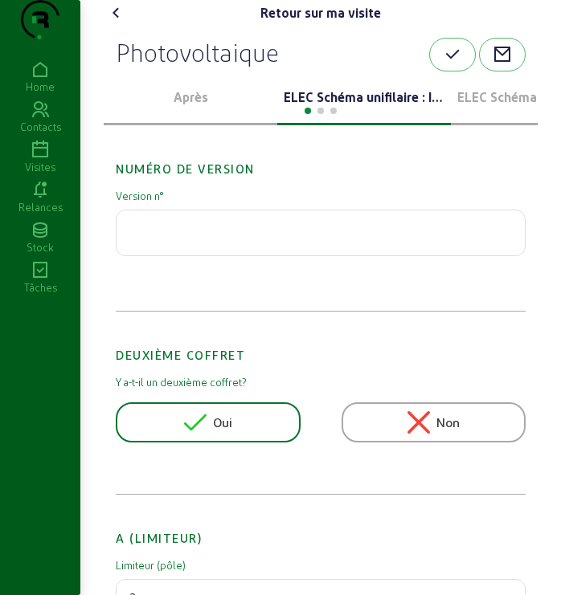
click at [497, 119] on div at bounding box center [321, 109] width 434 height 19
click at [475, 119] on div "ELEC Schéma unifilaire : Installation 2" at bounding box center [538, 99] width 174 height 54
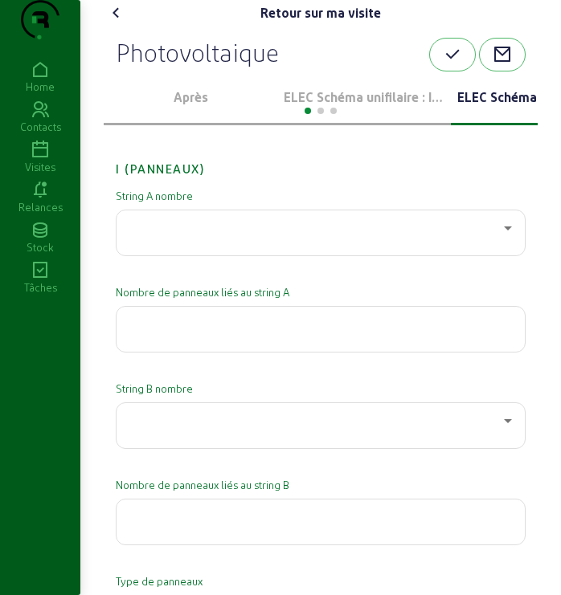
click at [121, 22] on icon at bounding box center [116, 12] width 19 height 19
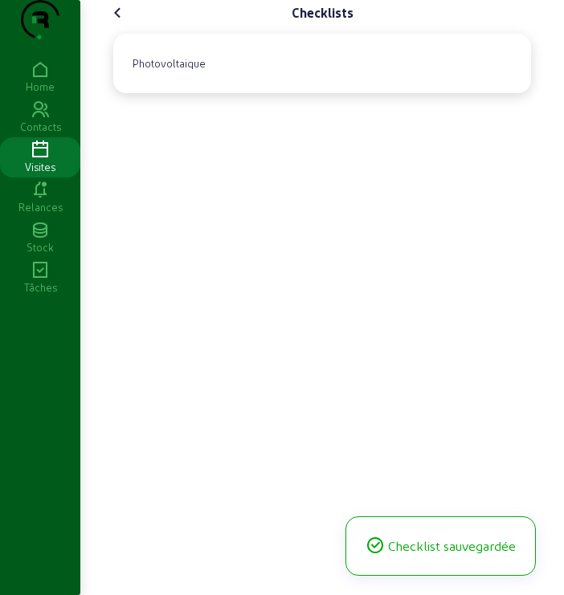
click at [121, 22] on icon at bounding box center [117, 12] width 19 height 19
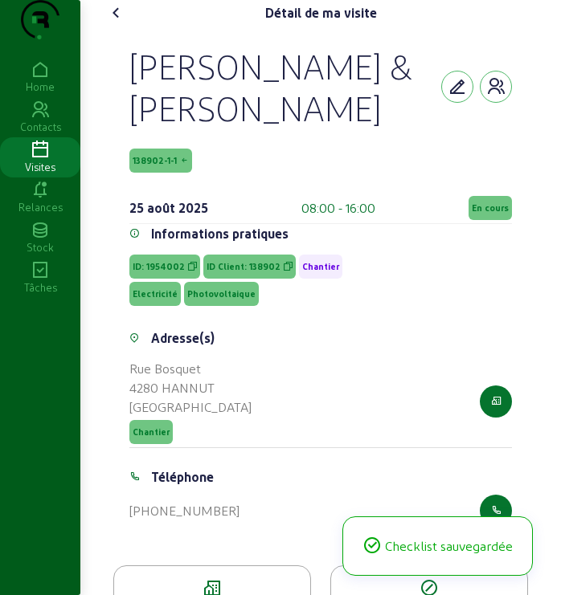
click at [121, 22] on icon at bounding box center [116, 12] width 19 height 19
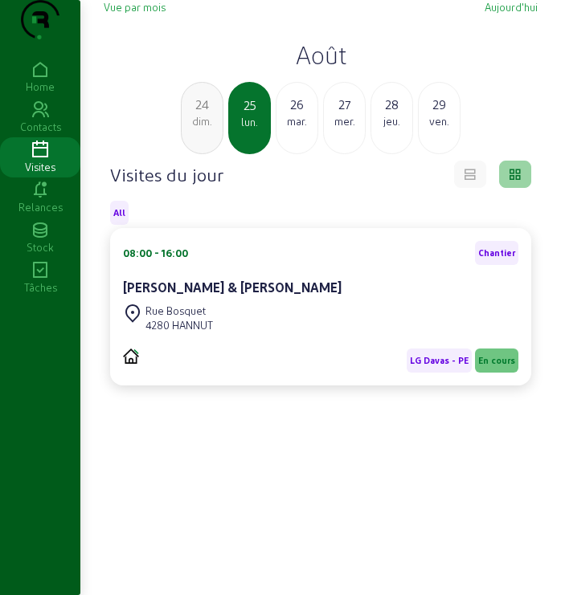
click at [208, 129] on div "dim." at bounding box center [202, 121] width 41 height 14
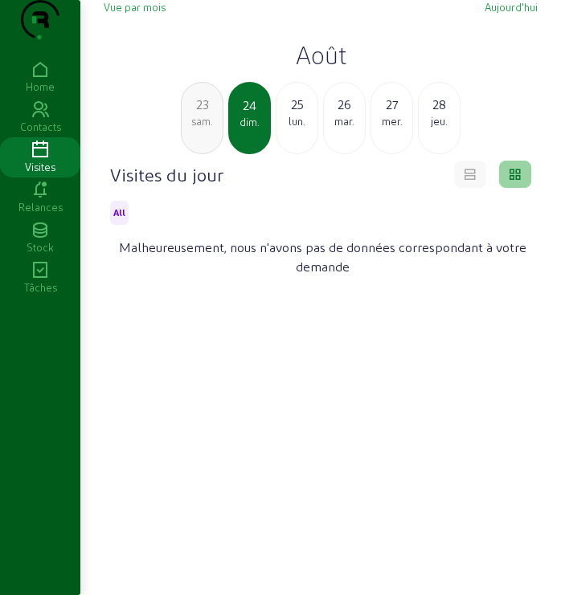
click at [312, 129] on div "lun." at bounding box center [296, 121] width 41 height 14
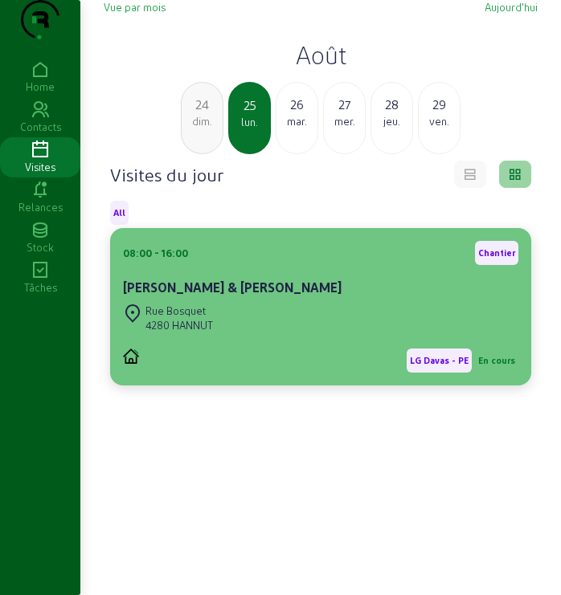
click at [238, 297] on div "[PERSON_NAME] & [PERSON_NAME]" at bounding box center [320, 287] width 395 height 19
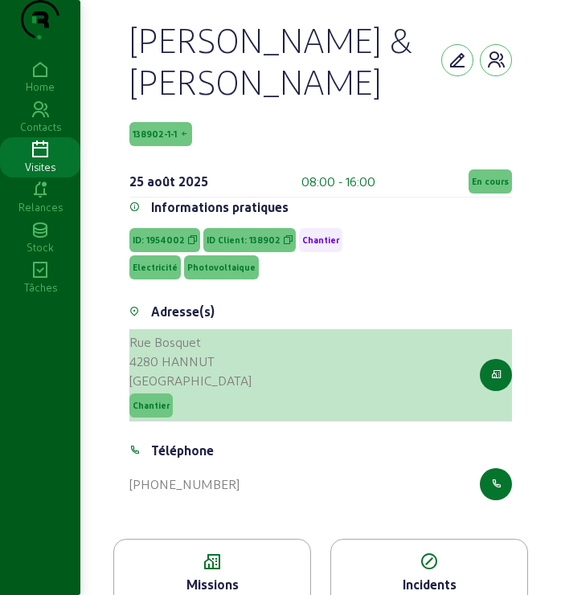
scroll to position [235, 0]
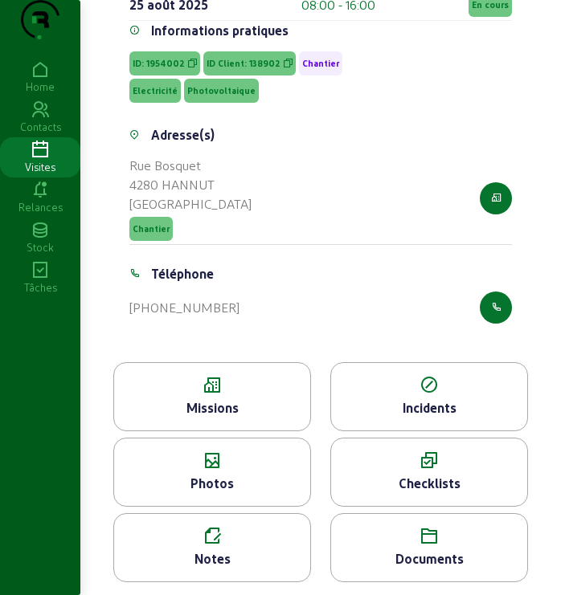
click at [189, 385] on icon at bounding box center [212, 385] width 196 height 19
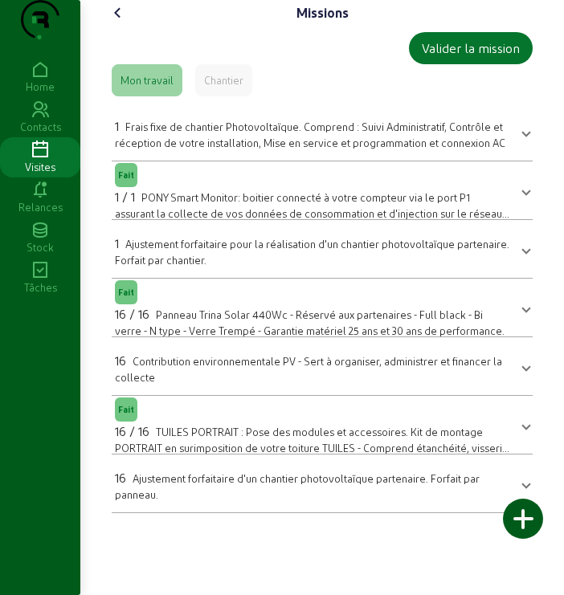
click at [236, 88] on div "Chantier" at bounding box center [223, 80] width 39 height 14
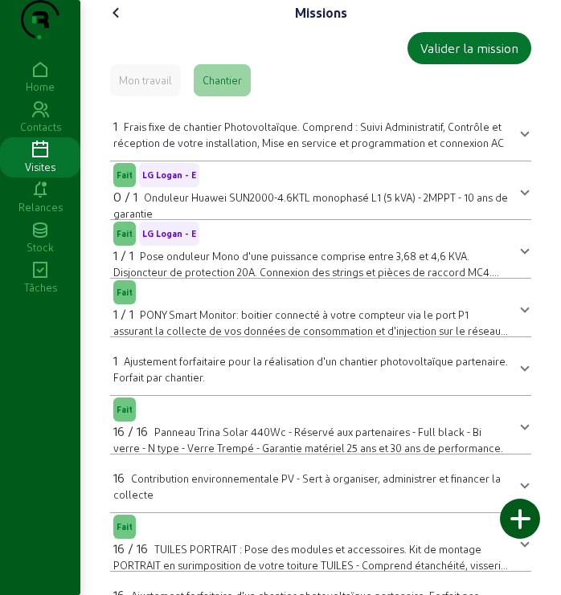
click at [186, 239] on span "LG Logan - E" at bounding box center [169, 233] width 54 height 11
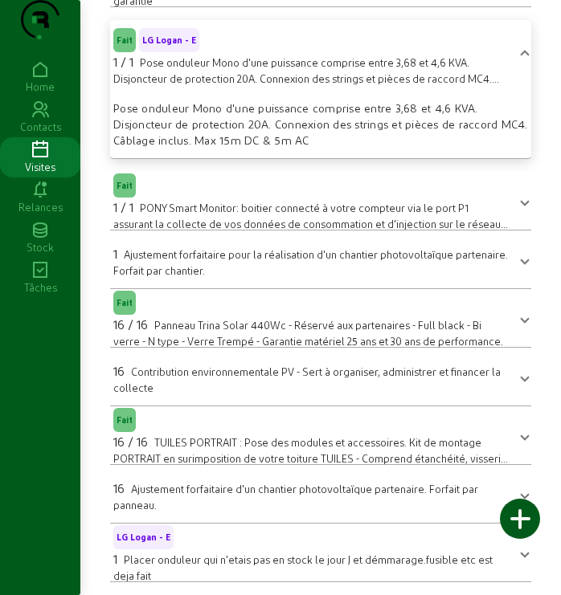
scroll to position [245, 0]
click at [521, 552] on span at bounding box center [524, 552] width 6 height 19
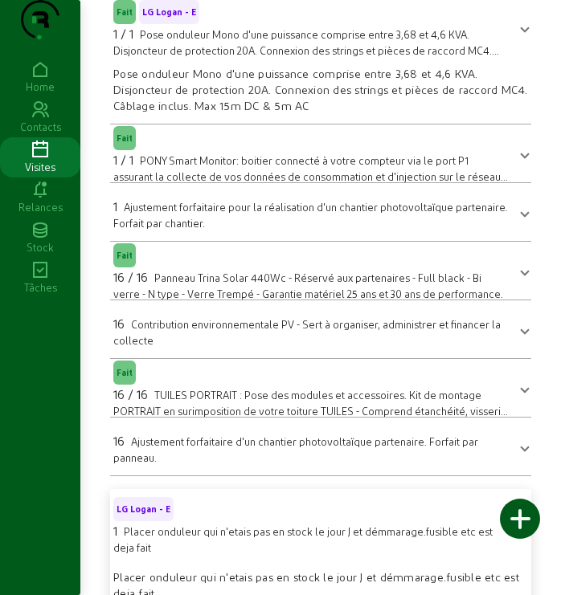
scroll to position [216, 0]
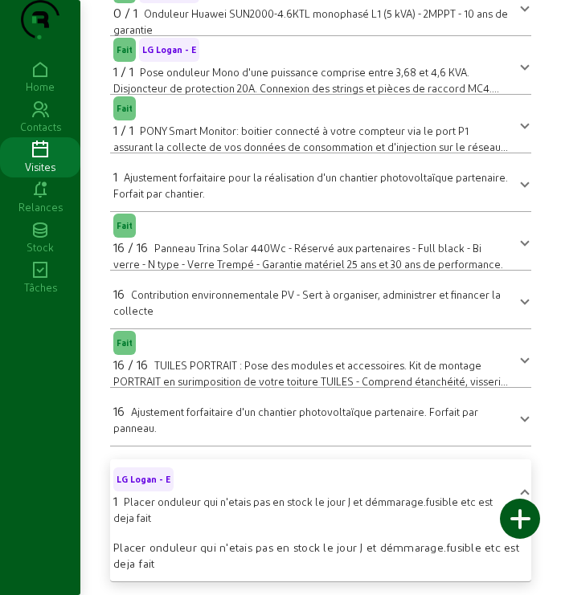
click at [149, 475] on span "LG Logan - E" at bounding box center [143, 479] width 54 height 11
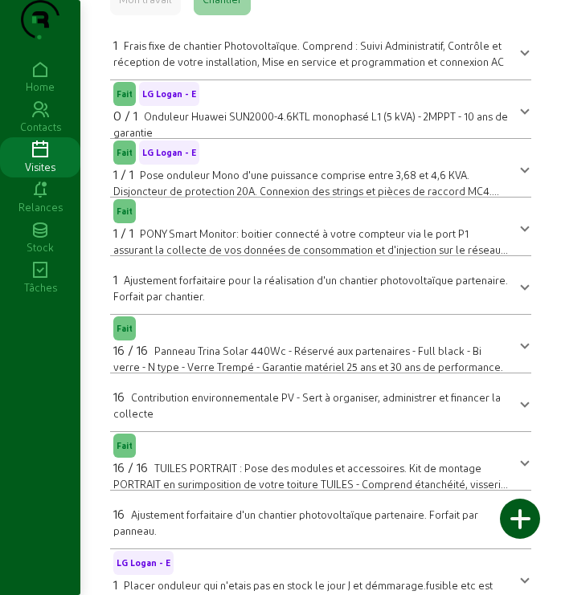
scroll to position [0, 0]
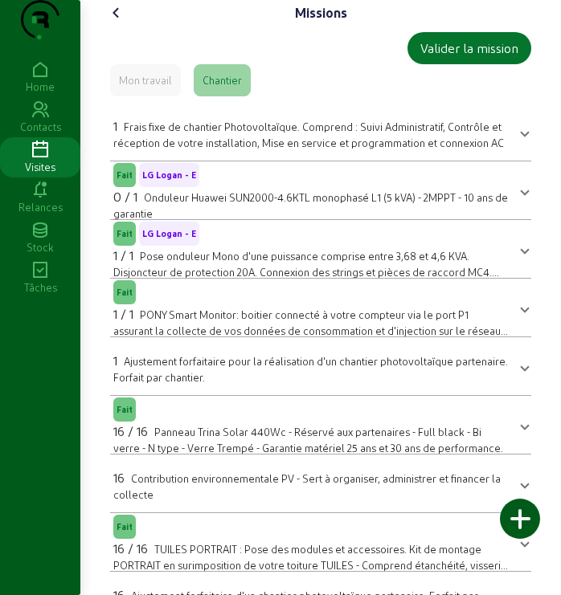
click at [115, 22] on icon at bounding box center [116, 12] width 19 height 19
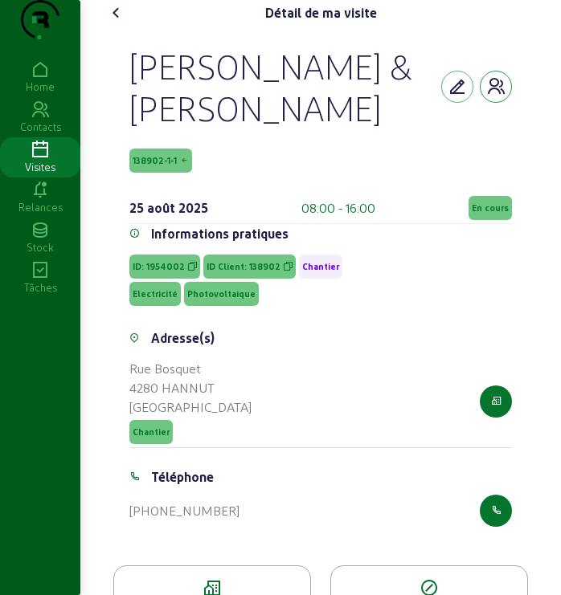
click at [497, 96] on icon "button" at bounding box center [495, 86] width 19 height 19
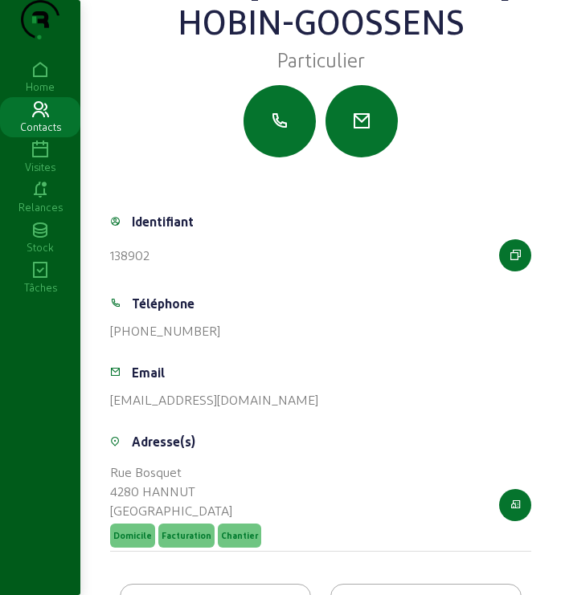
scroll to position [178, 0]
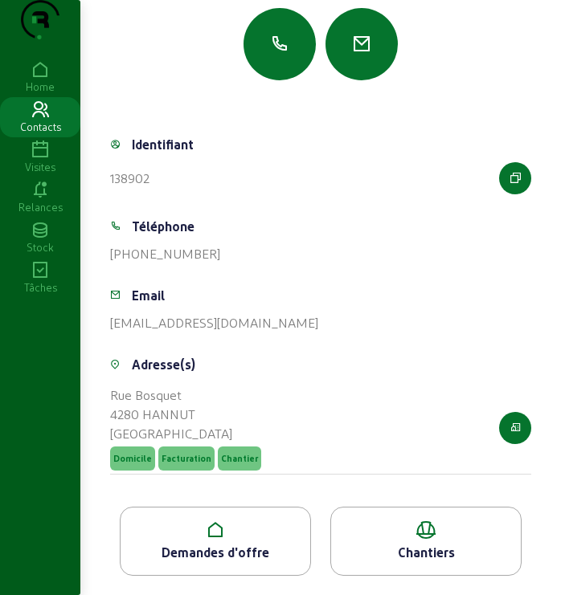
click at [420, 547] on div "Chantiers" at bounding box center [426, 552] width 190 height 19
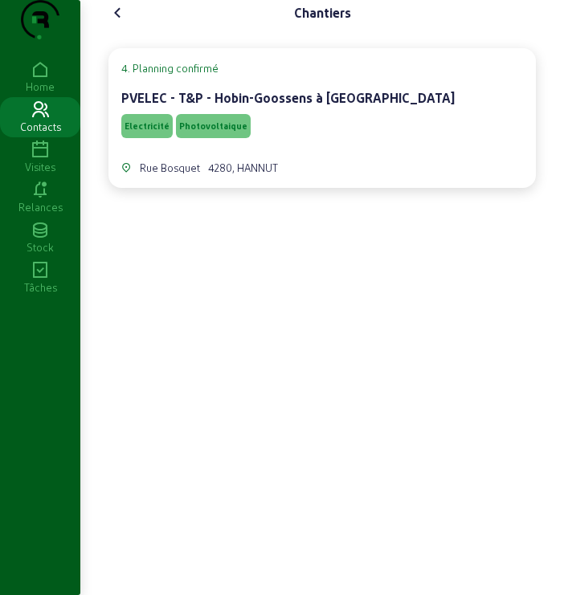
click at [313, 105] on cam-card-title "PVELEC - T&P - Hobin-Goossens à [GEOGRAPHIC_DATA]" at bounding box center [287, 97] width 333 height 15
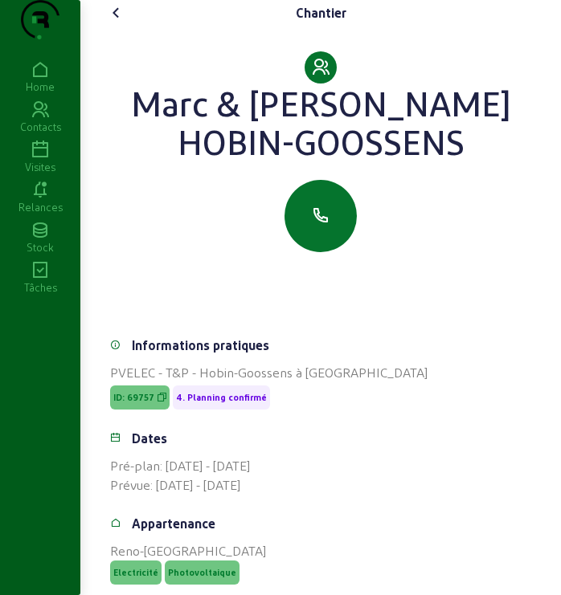
click at [146, 403] on span "ID: 69757" at bounding box center [133, 397] width 41 height 11
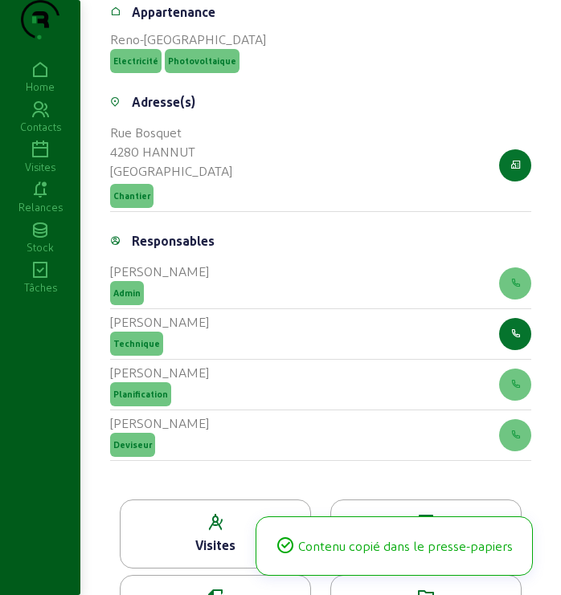
scroll to position [536, 0]
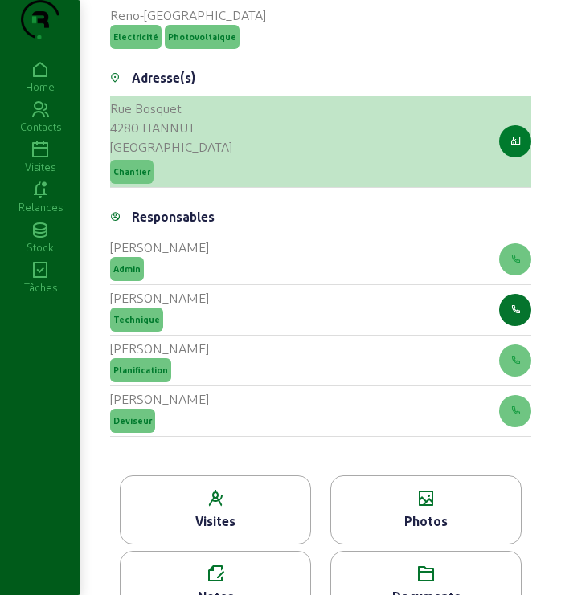
click at [518, 157] on button "button" at bounding box center [515, 141] width 32 height 32
